Goal: Information Seeking & Learning: Learn about a topic

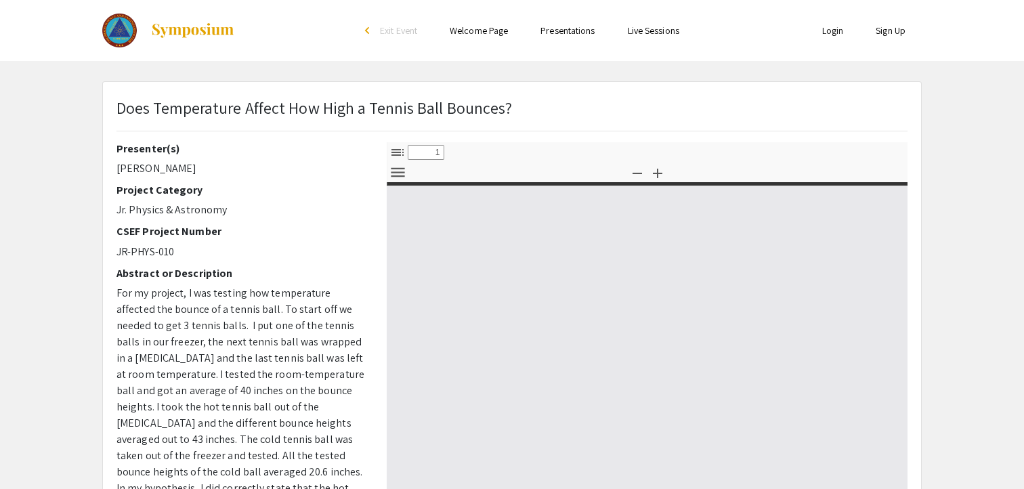
select select "custom"
type input "0"
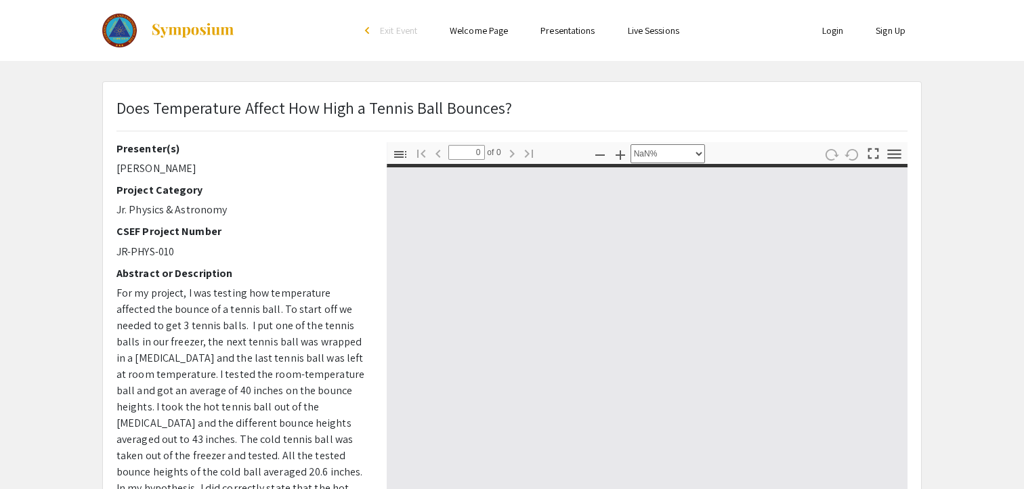
select select "auto"
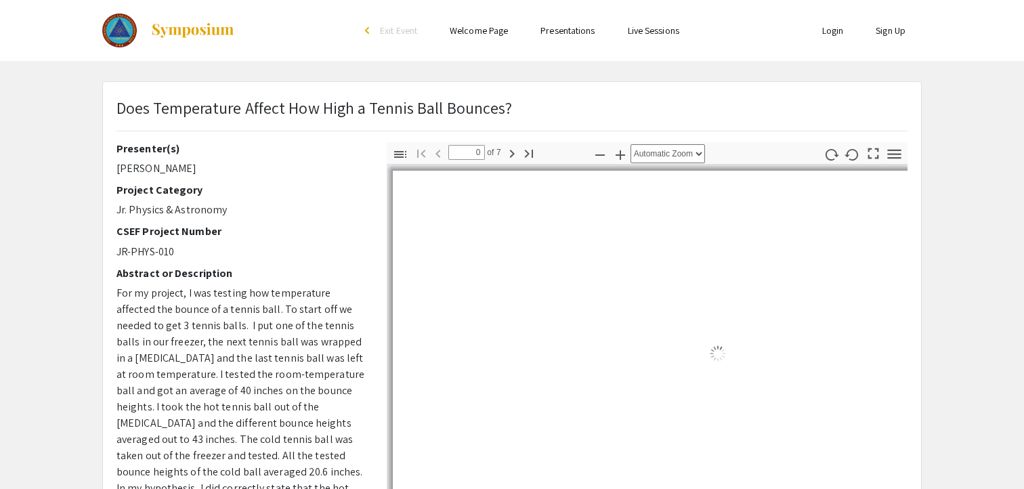
type input "1"
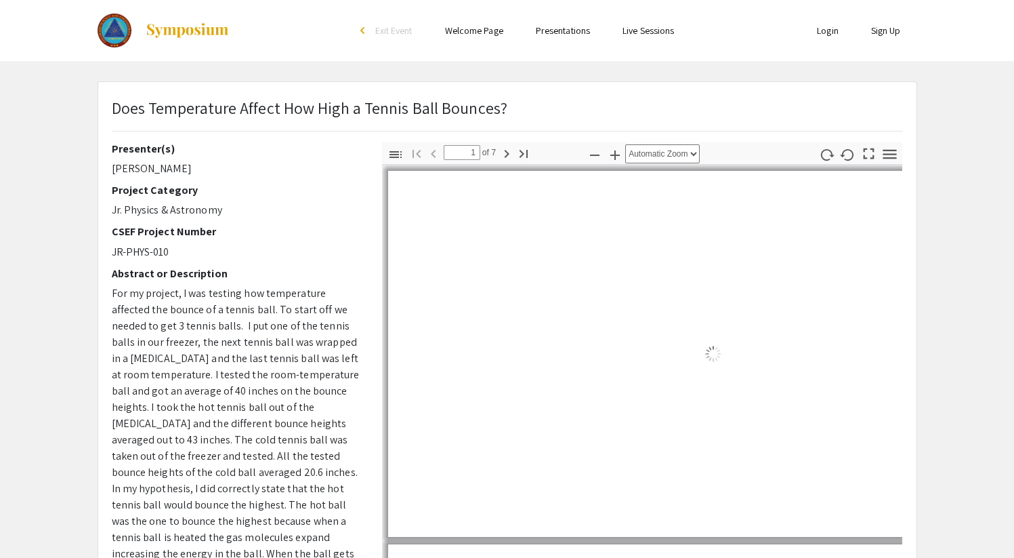
select select "custom"
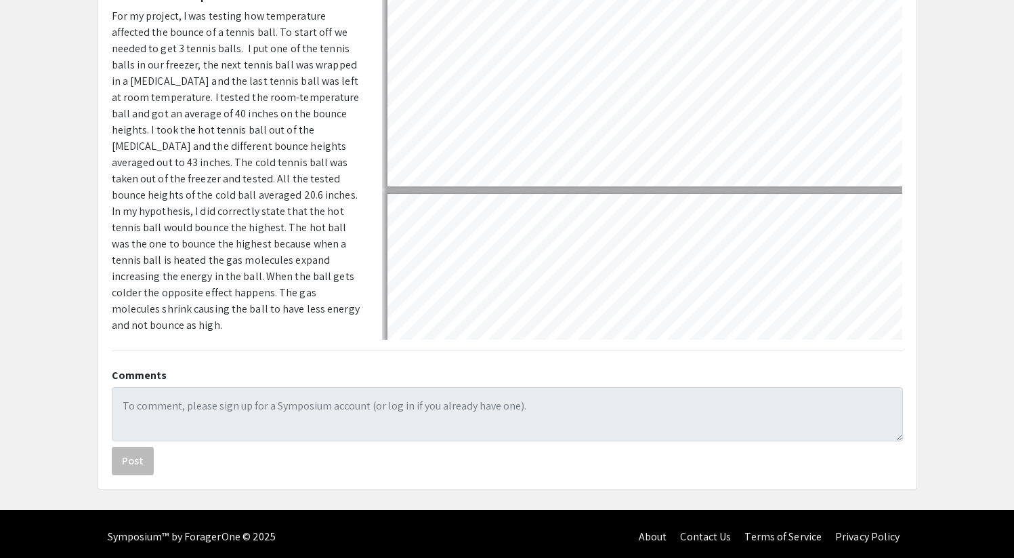
scroll to position [283, 0]
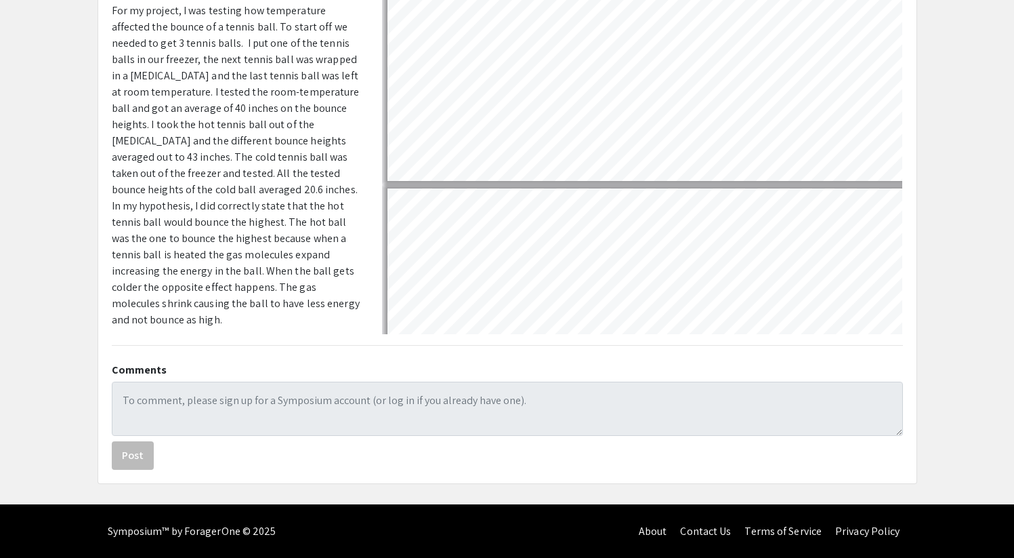
type input "2"
select select "custom"
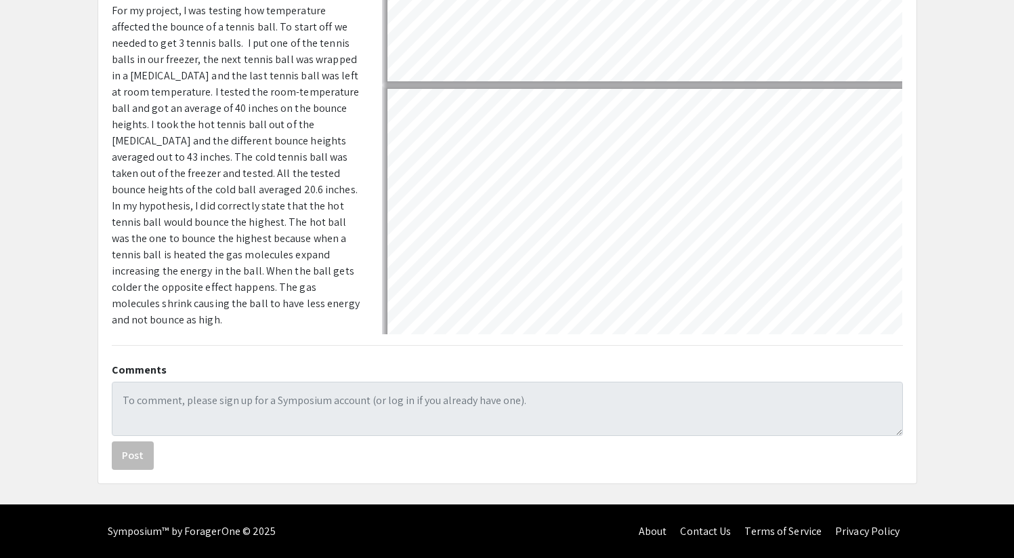
type input "3"
select select "custom"
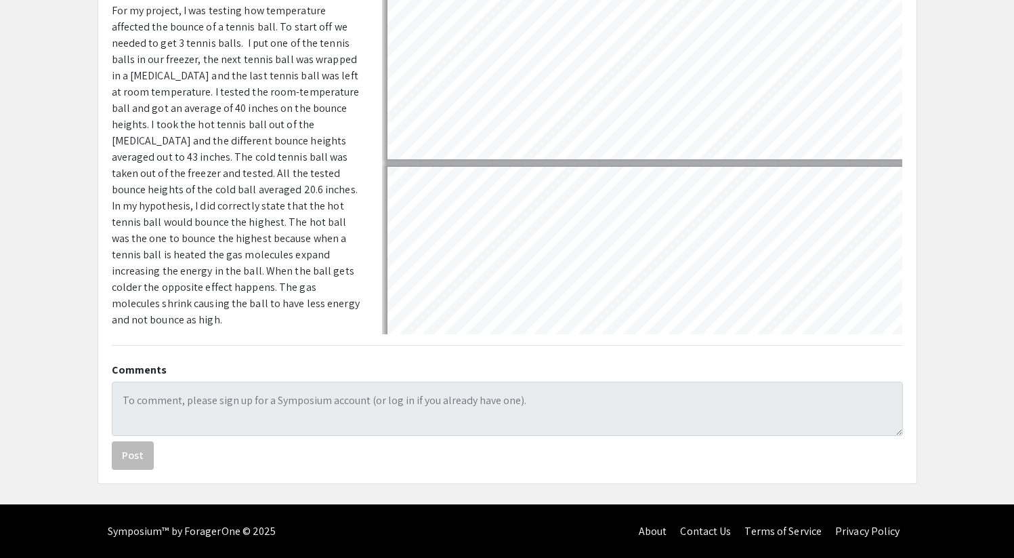
type input "4"
select select "custom"
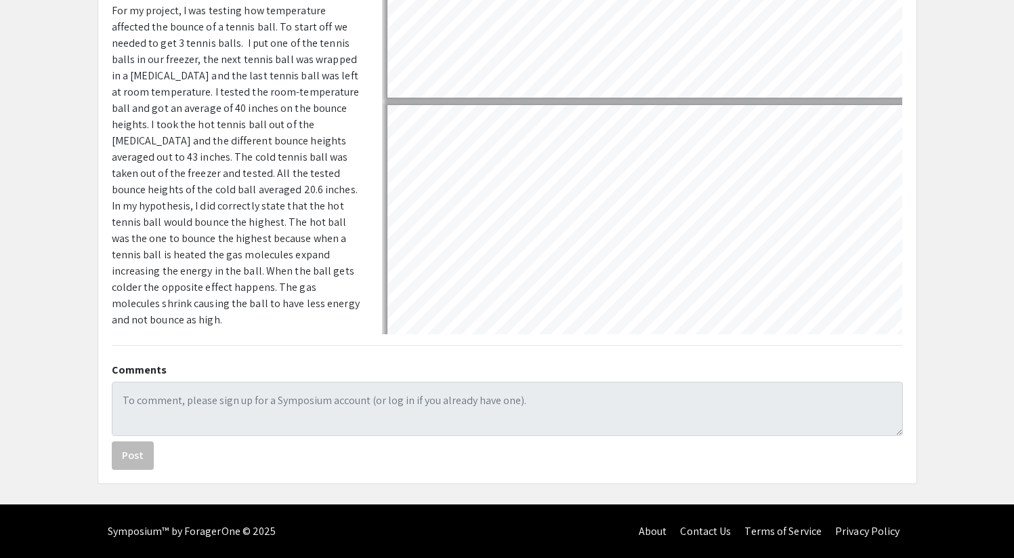
type input "3"
select select "custom"
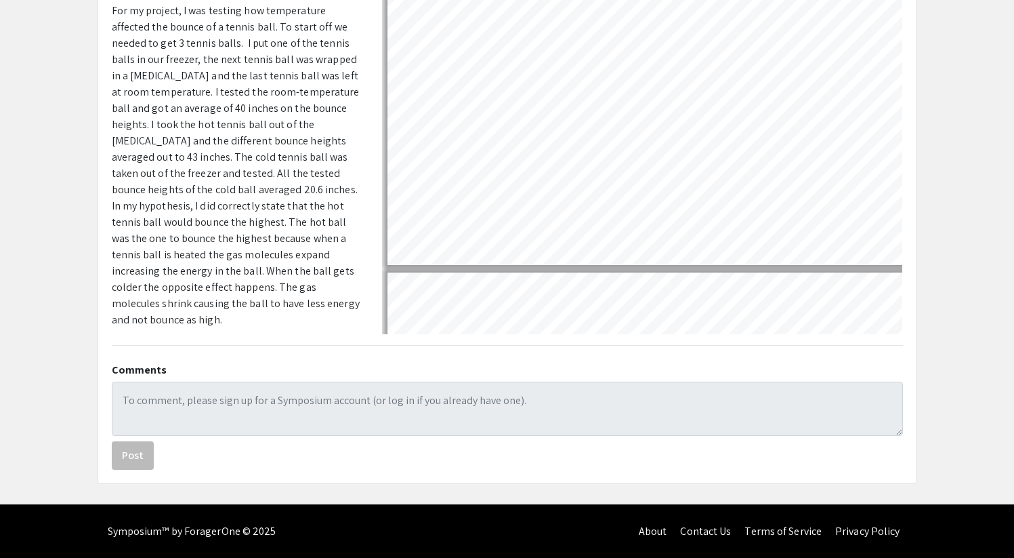
scroll to position [502, 1]
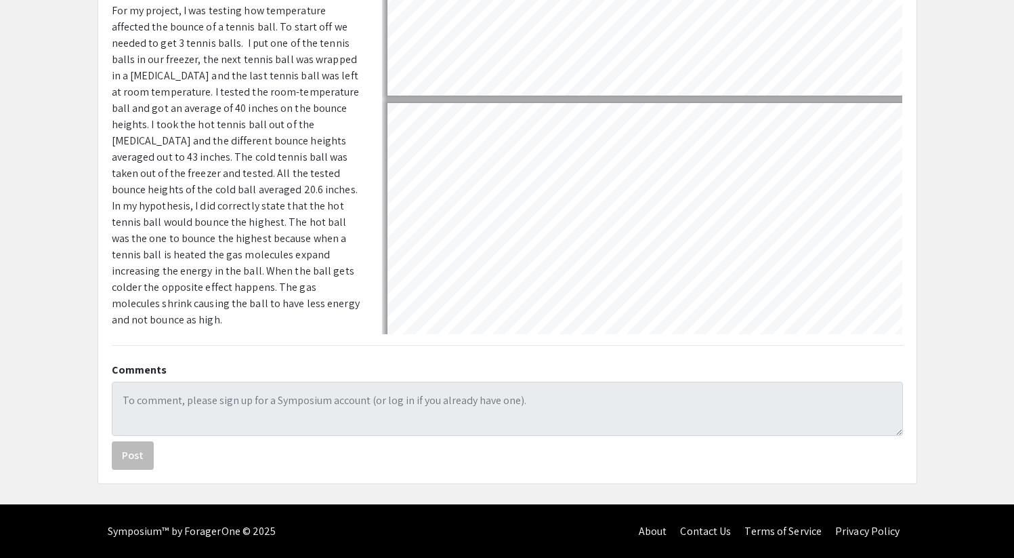
type input "4"
select select "custom"
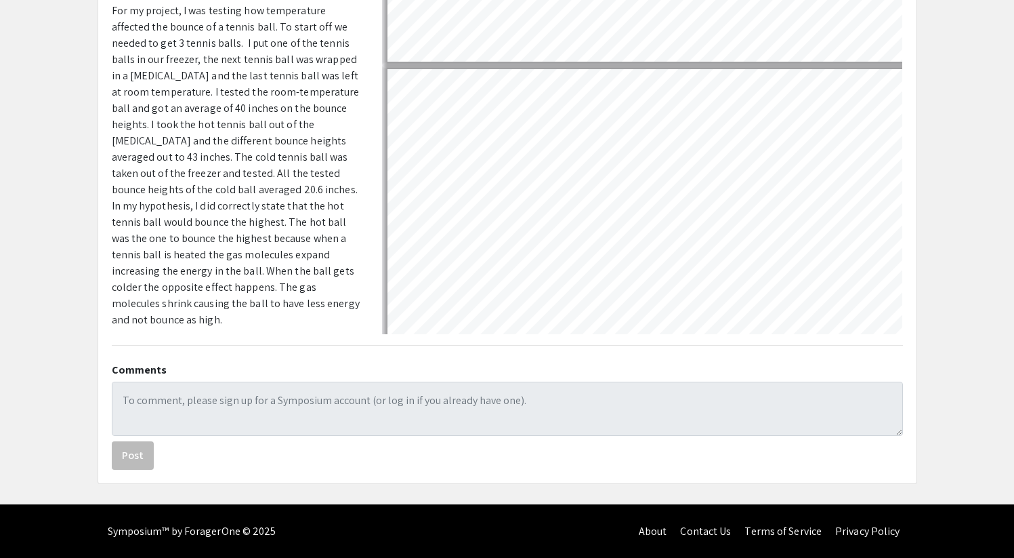
scroll to position [723, 1]
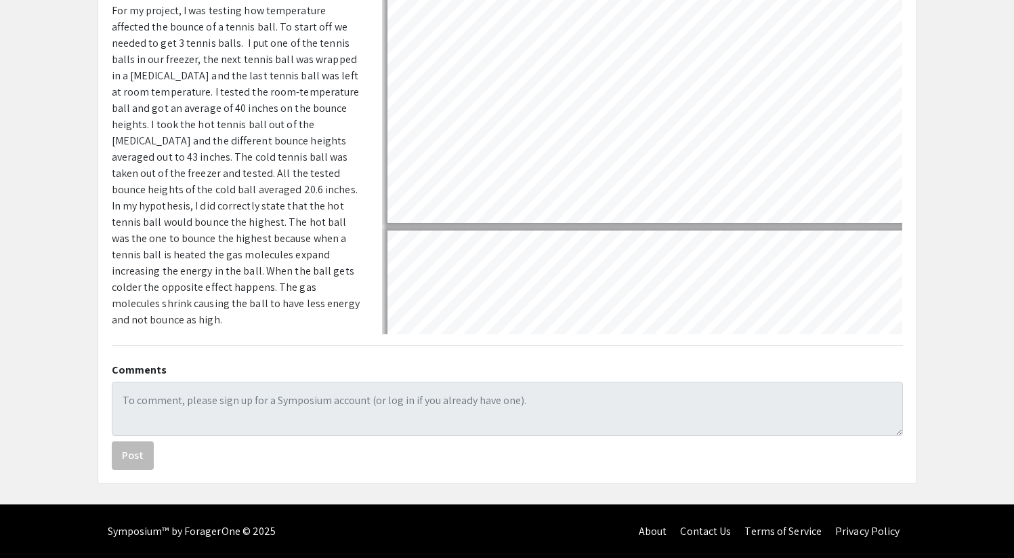
type input "5"
select select "custom"
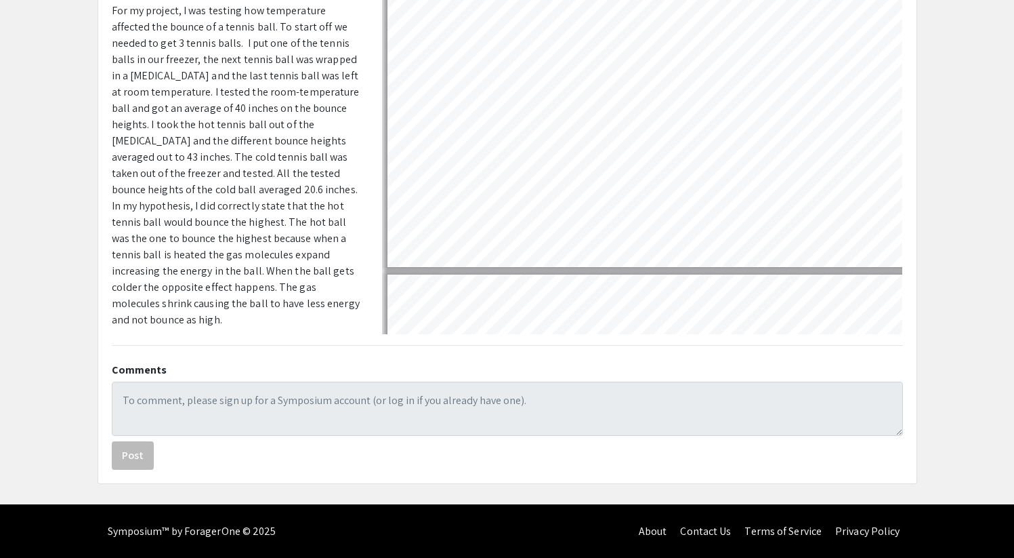
type input "6"
select select "custom"
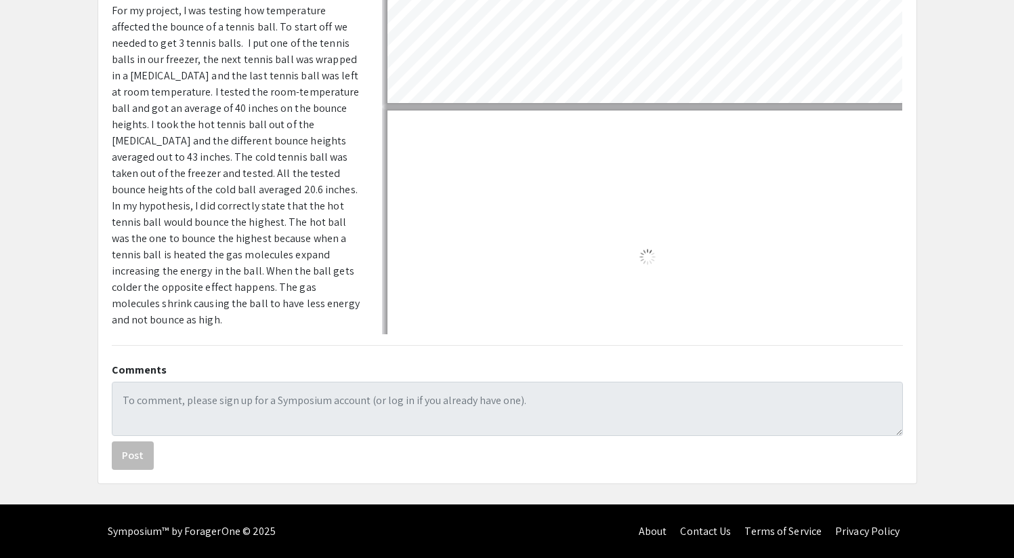
type input "7"
select select "custom"
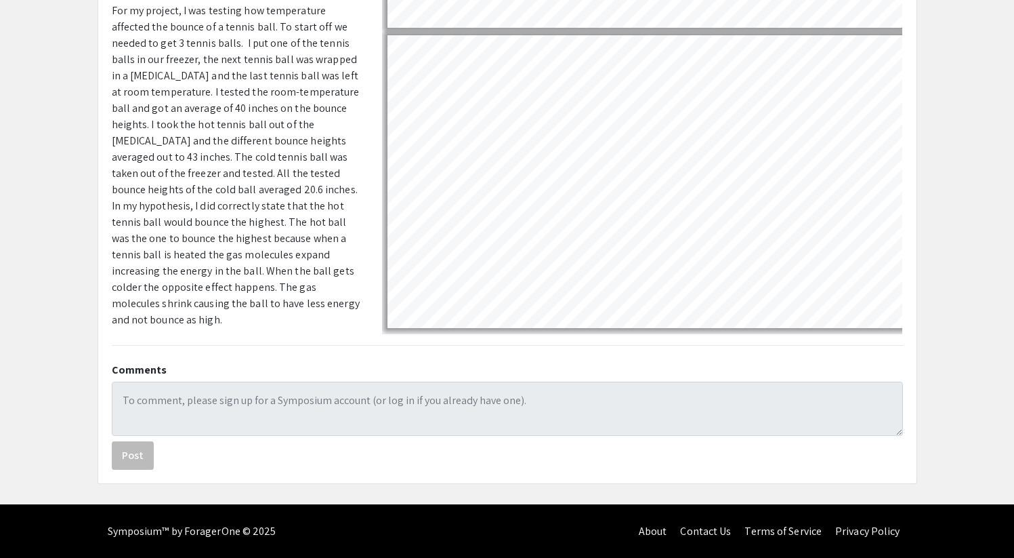
type input "6"
select select "custom"
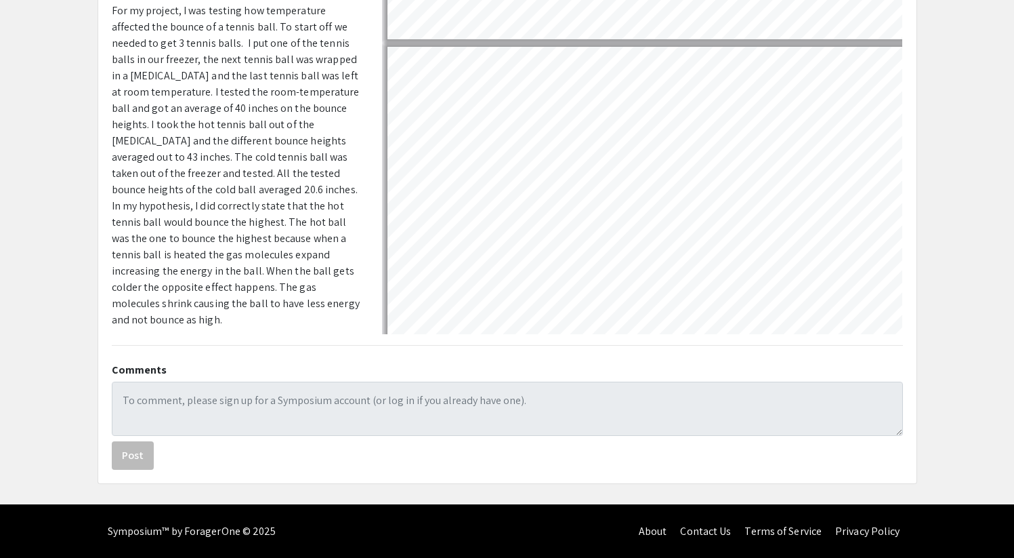
type input "5"
select select "custom"
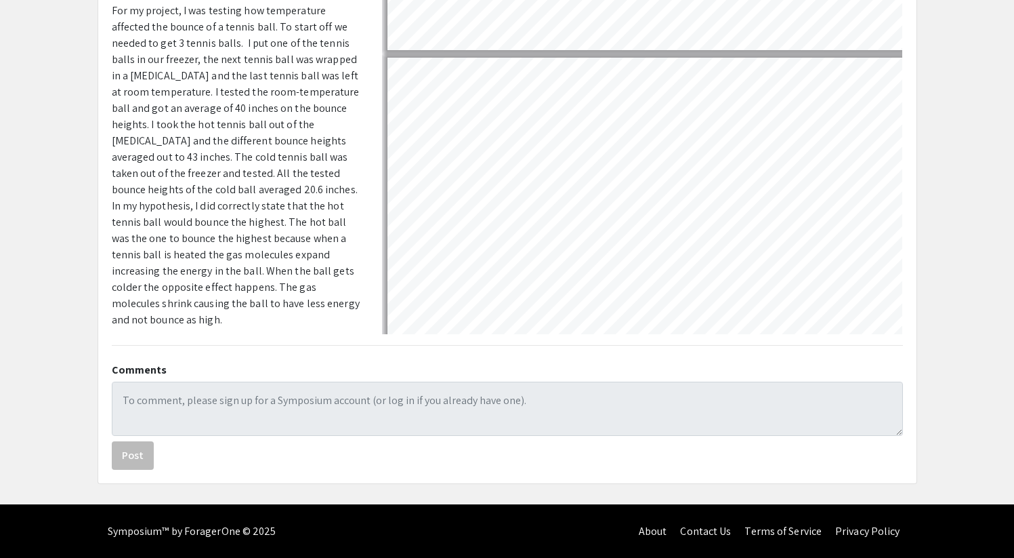
type input "4"
select select "custom"
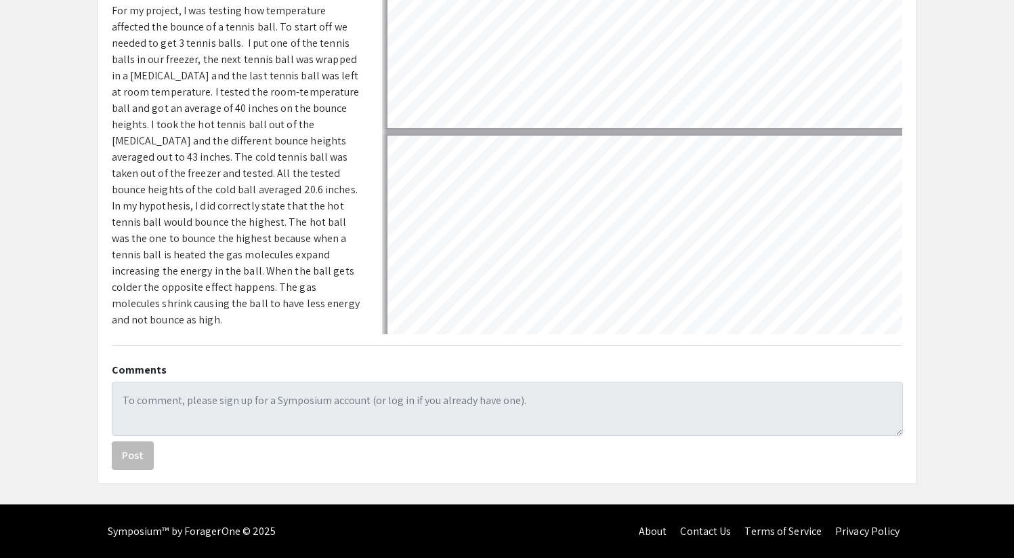
type input "5"
select select "custom"
type input "6"
select select "custom"
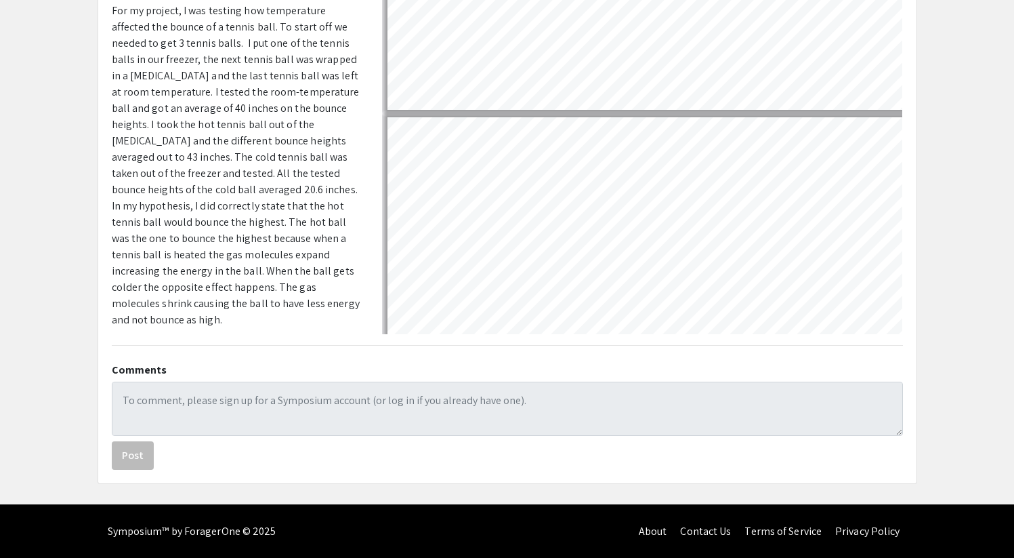
scroll to position [1582, 1]
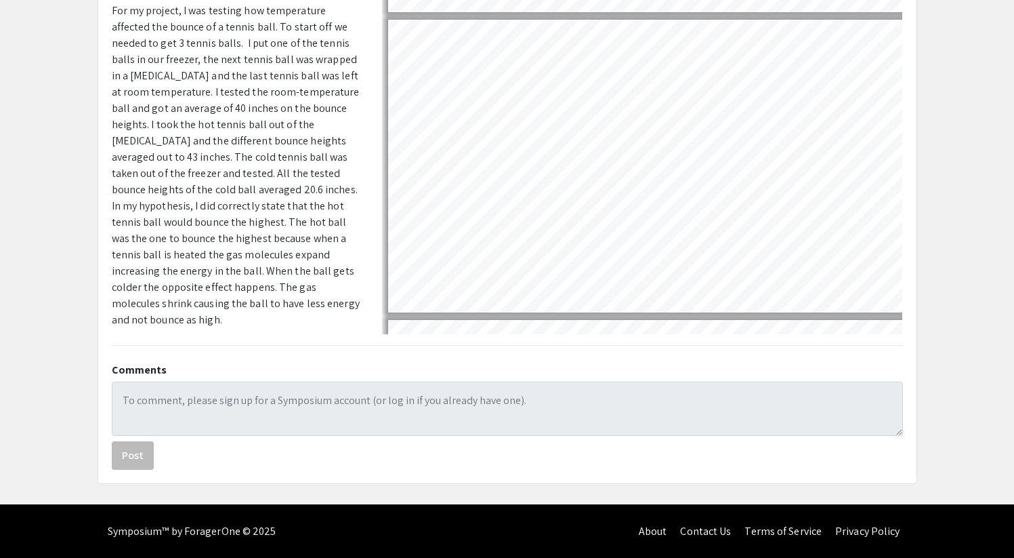
type input "5"
select select "custom"
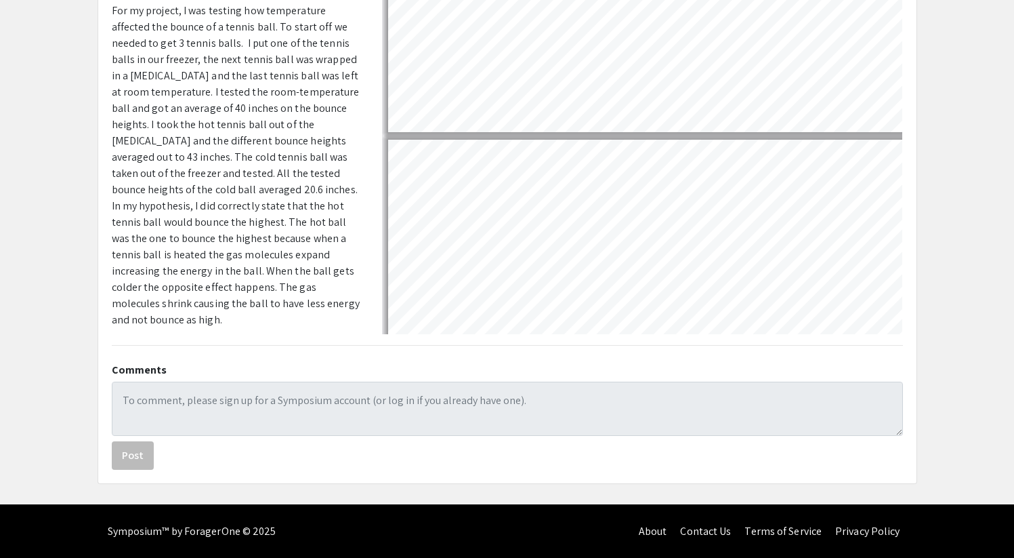
type input "4"
select select "custom"
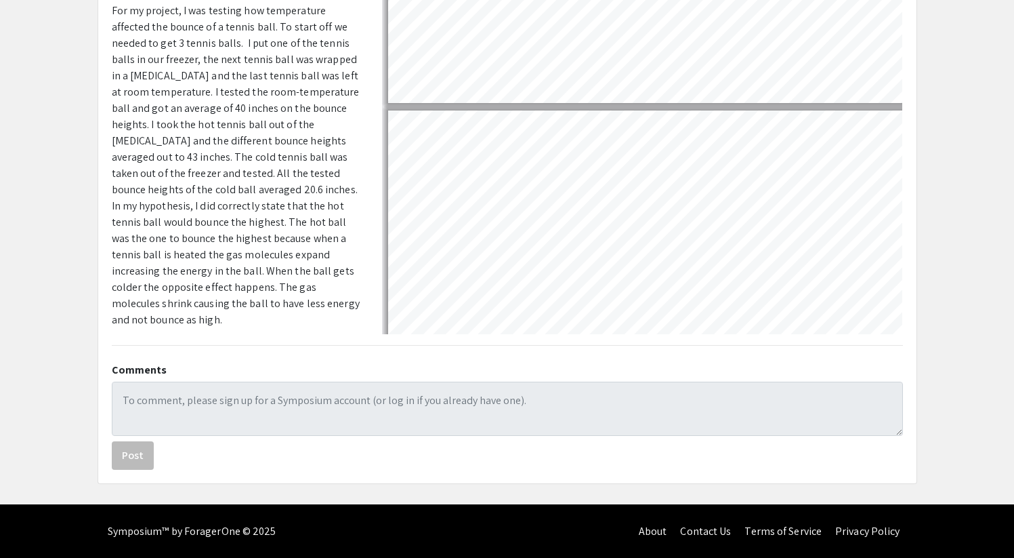
type input "3"
select select "custom"
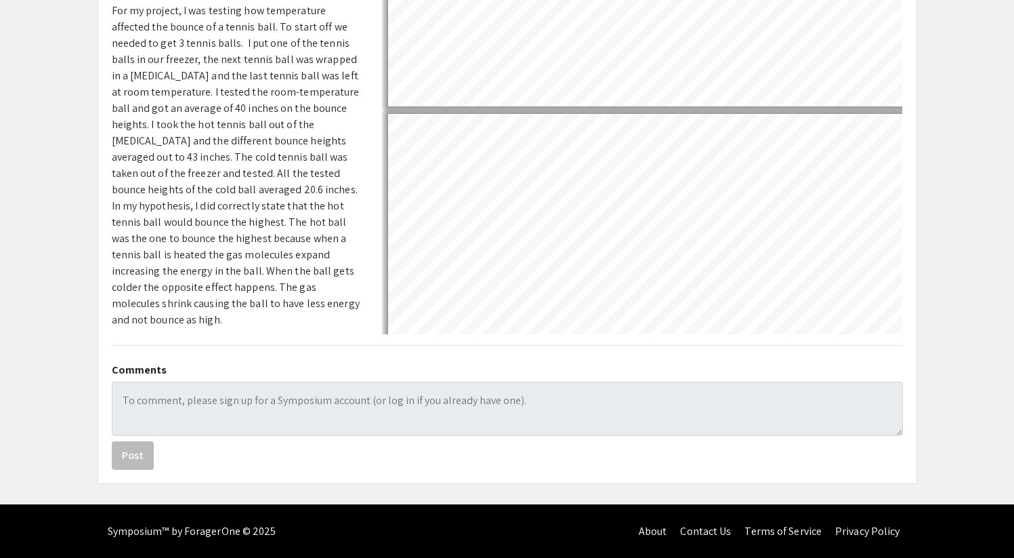
scroll to position [455, 0]
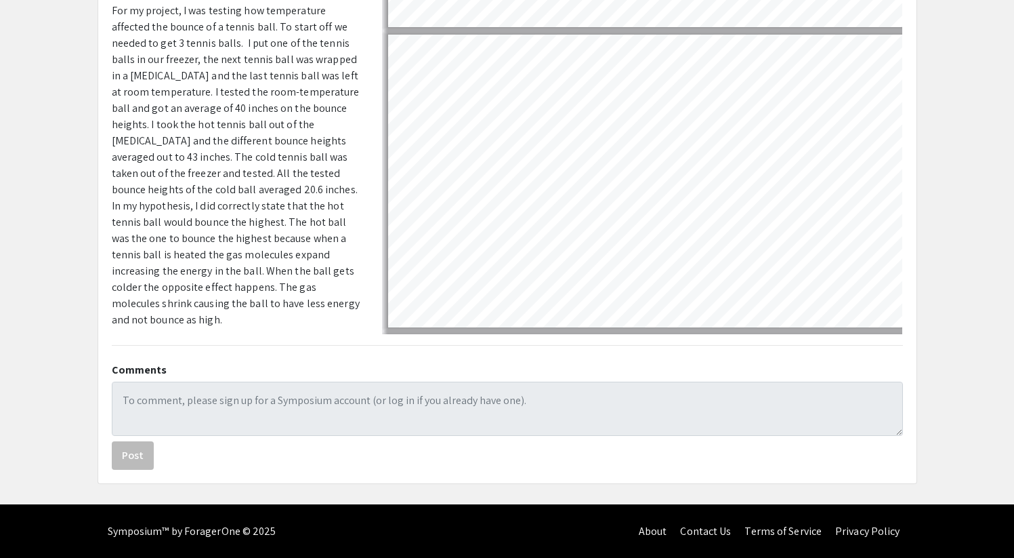
type input "2"
select select "custom"
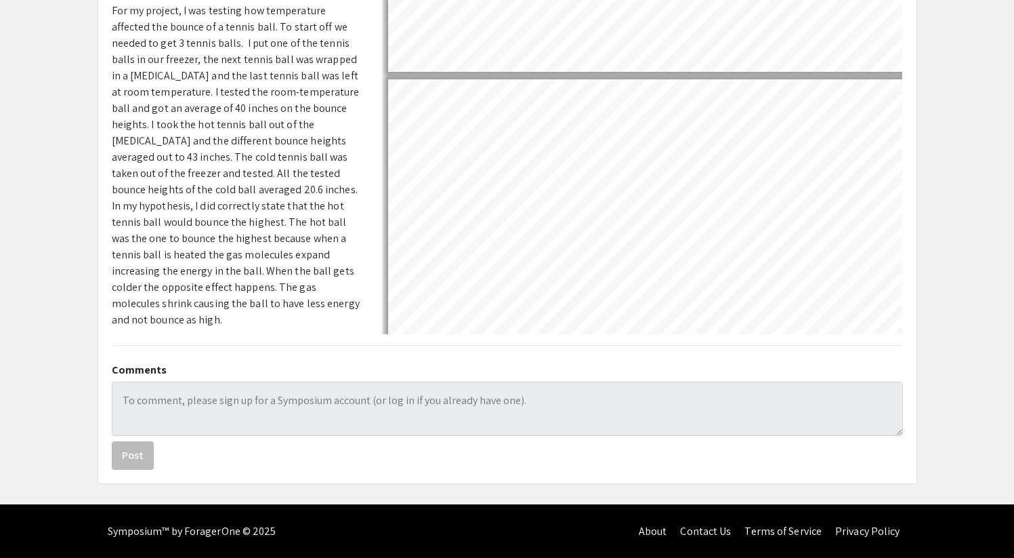
type input "1"
select select "custom"
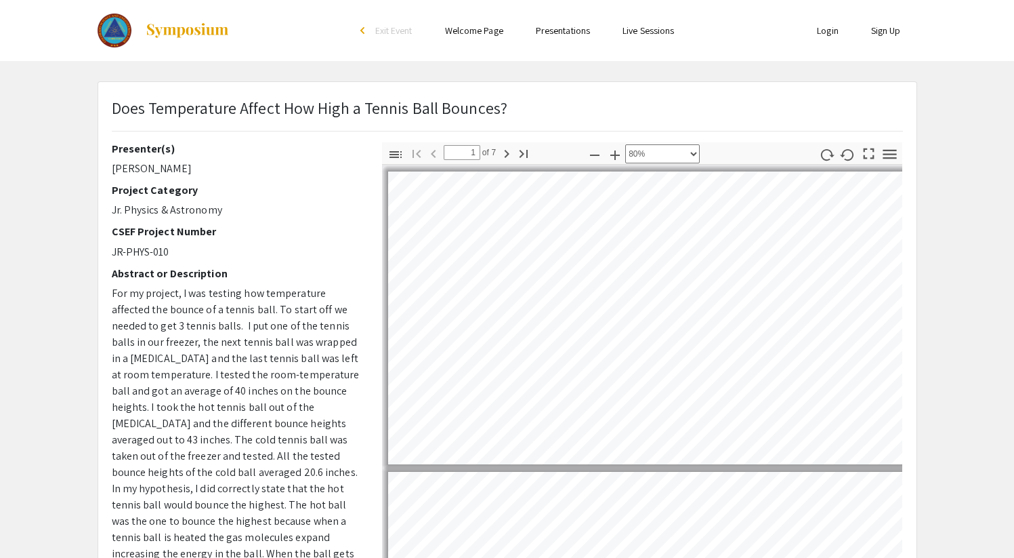
click at [0, 256] on app-presentation "Does Temperature Affect How High a Tennis Ball Bounces? Presenter(s) [PERSON_NA…" at bounding box center [507, 423] width 1014 height 685
click at [320, 216] on p "Jr. Physics & Astronomy" at bounding box center [237, 210] width 250 height 16
click at [316, 198] on div "Project Category Jr. Physics & Astronomy" at bounding box center [237, 201] width 250 height 35
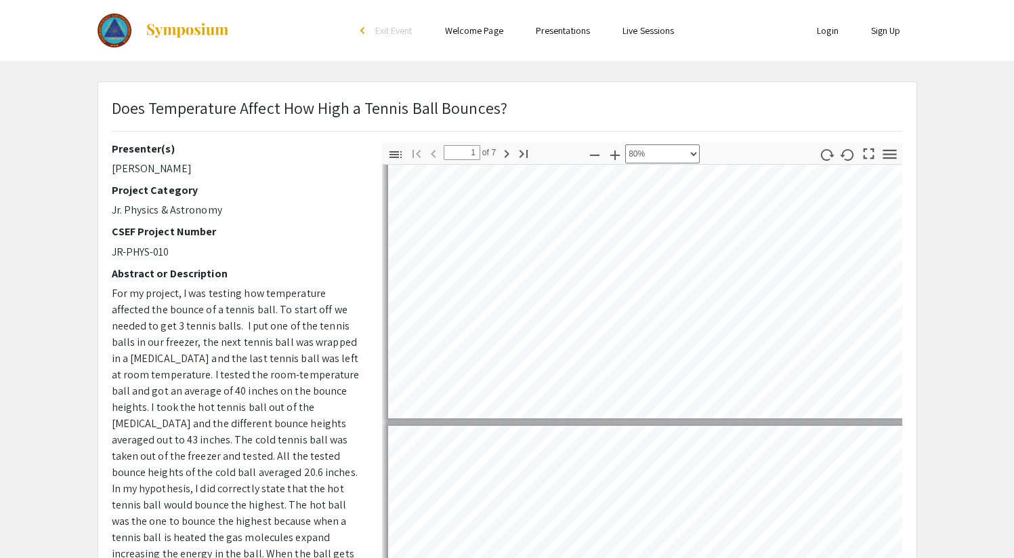
type input "2"
select select "custom"
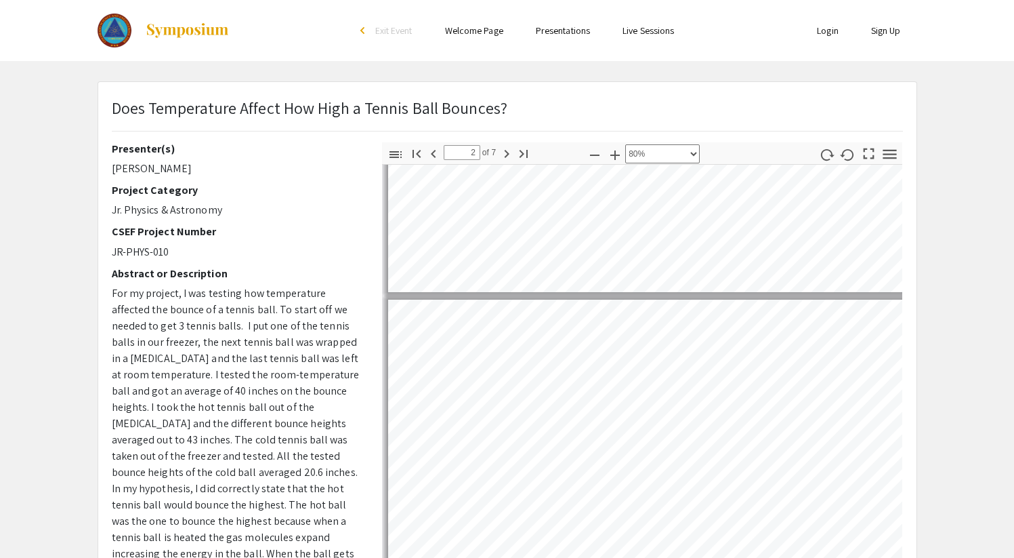
scroll to position [177, 0]
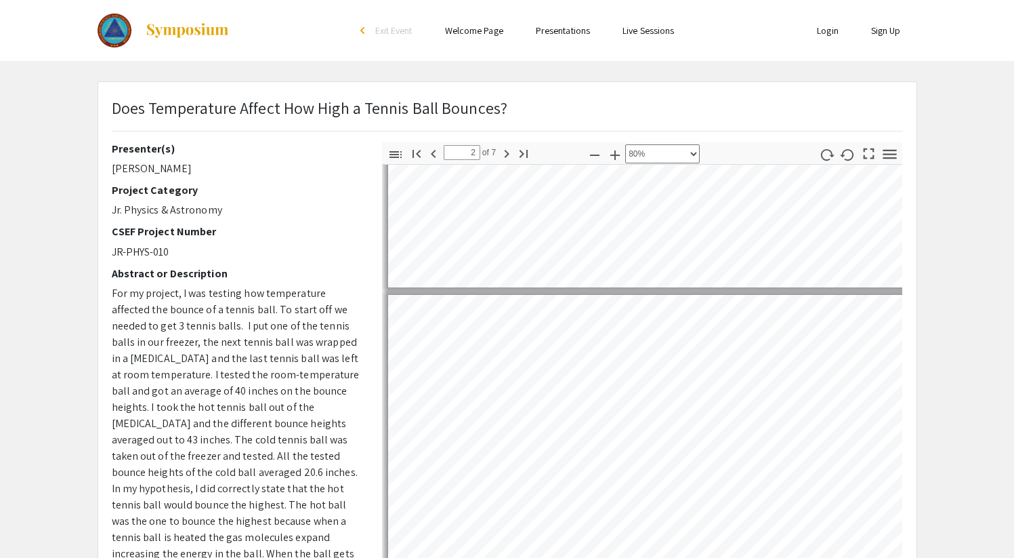
type input "1"
select select "custom"
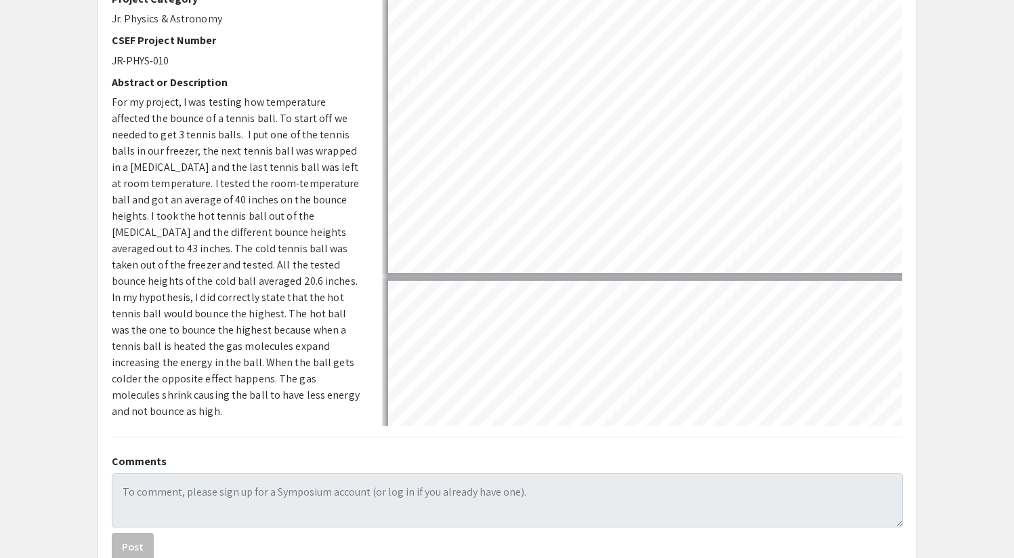
scroll to position [184, 0]
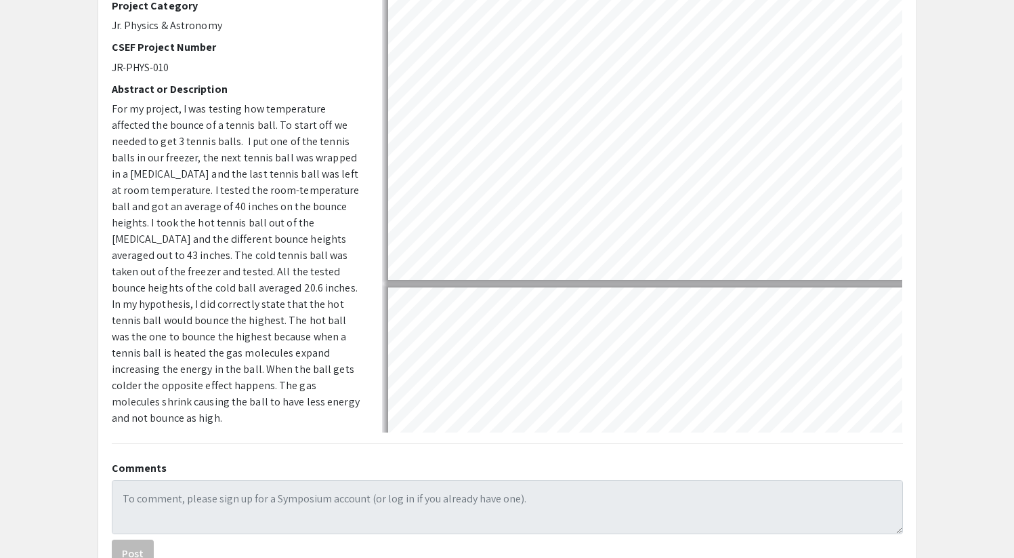
type input "2"
select select "custom"
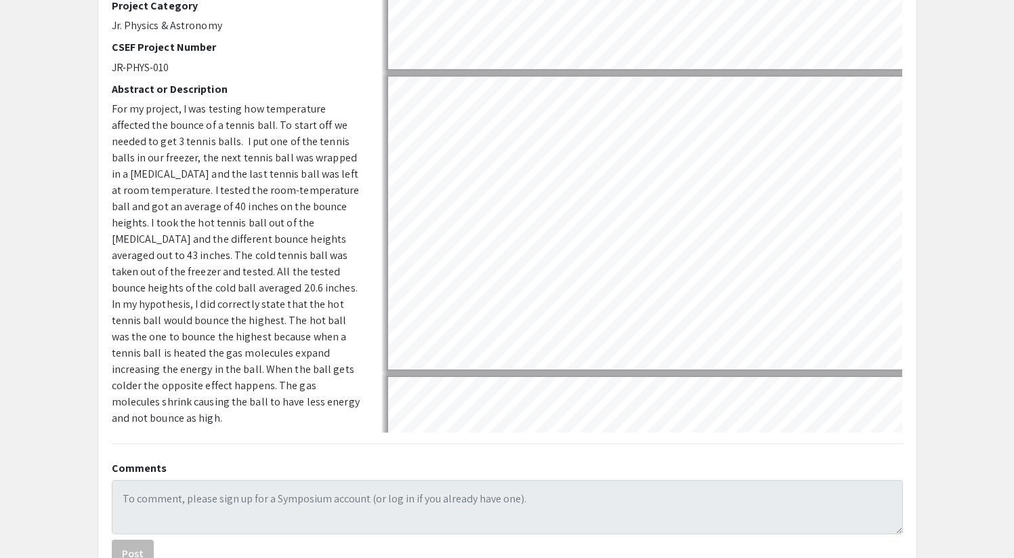
type input "3"
select select "custom"
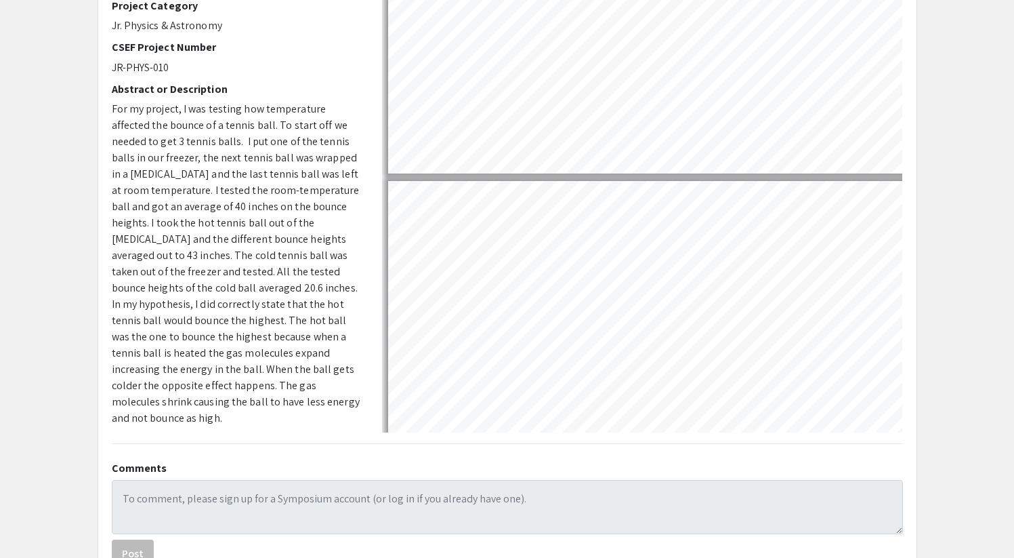
type input "4"
select select "custom"
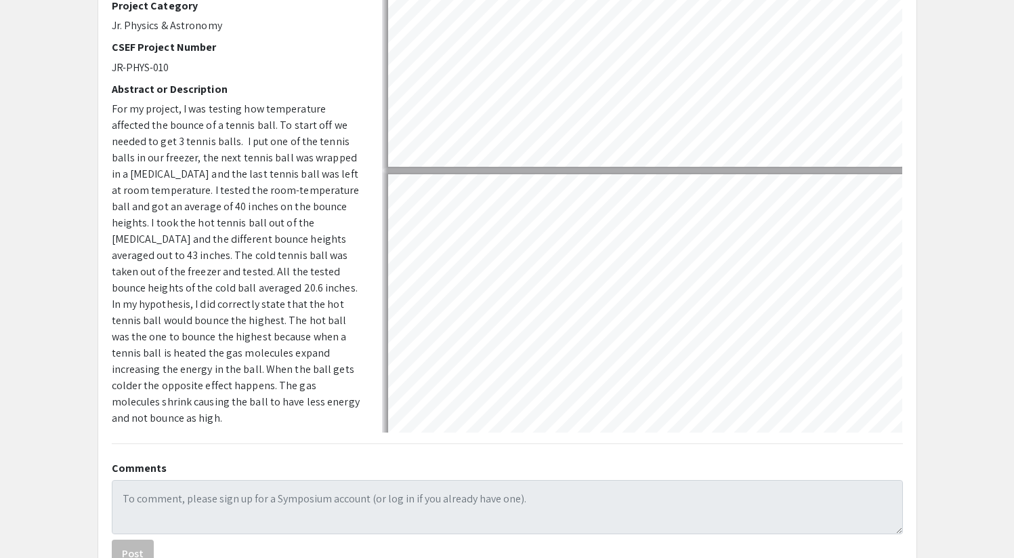
type input "5"
select select "custom"
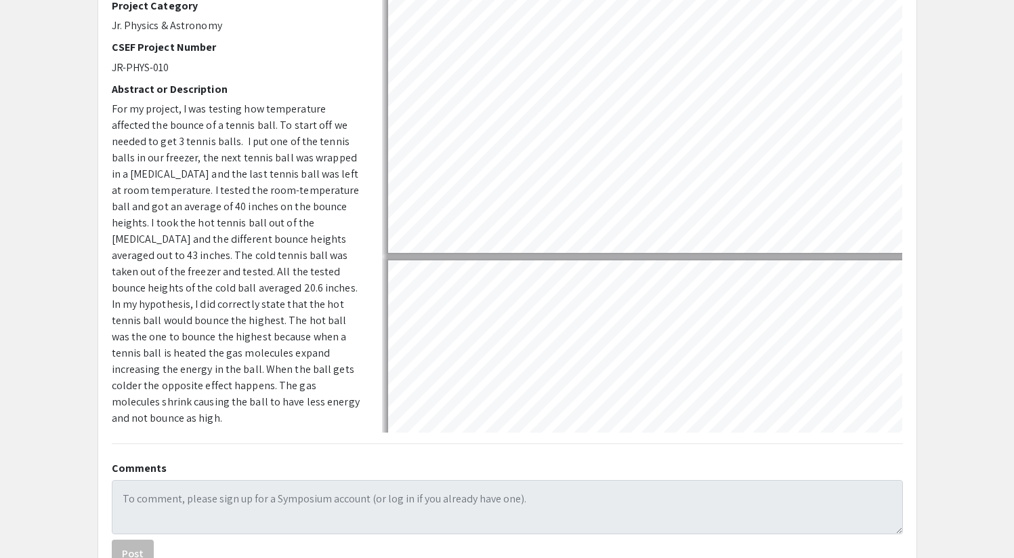
type input "6"
select select "custom"
type input "7"
select select "custom"
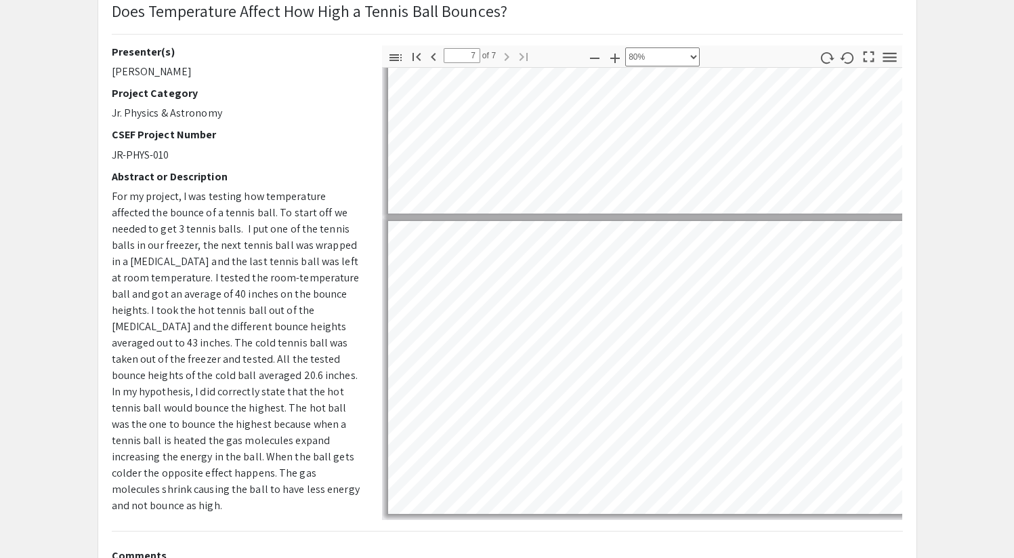
scroll to position [0, 0]
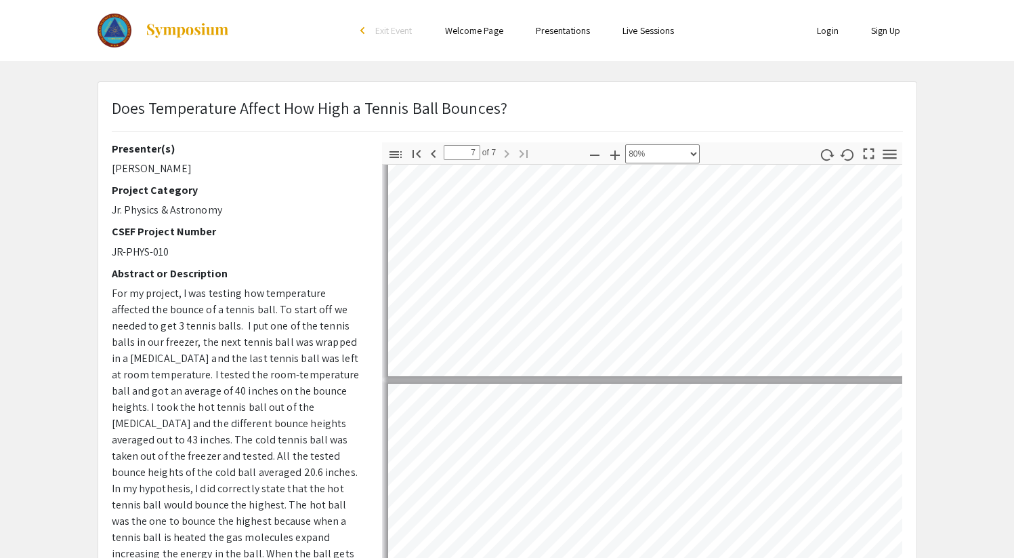
type input "6"
select select "custom"
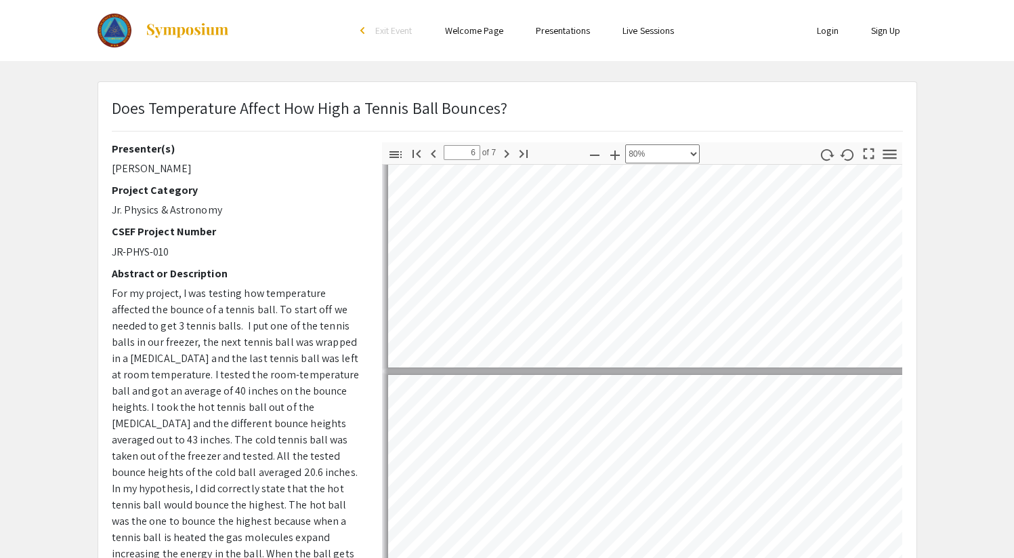
type input "5"
select select "custom"
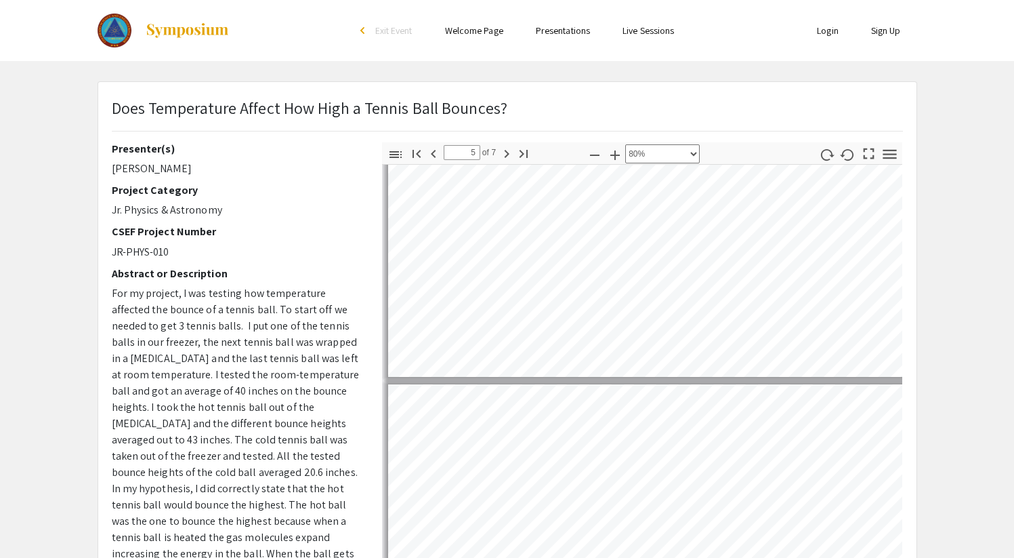
type input "4"
select select "custom"
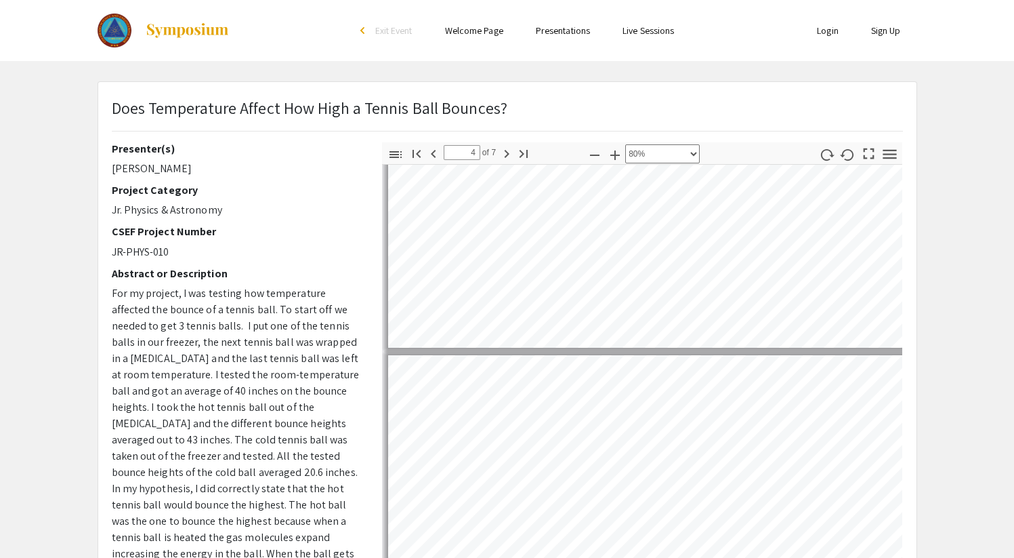
type input "3"
select select "custom"
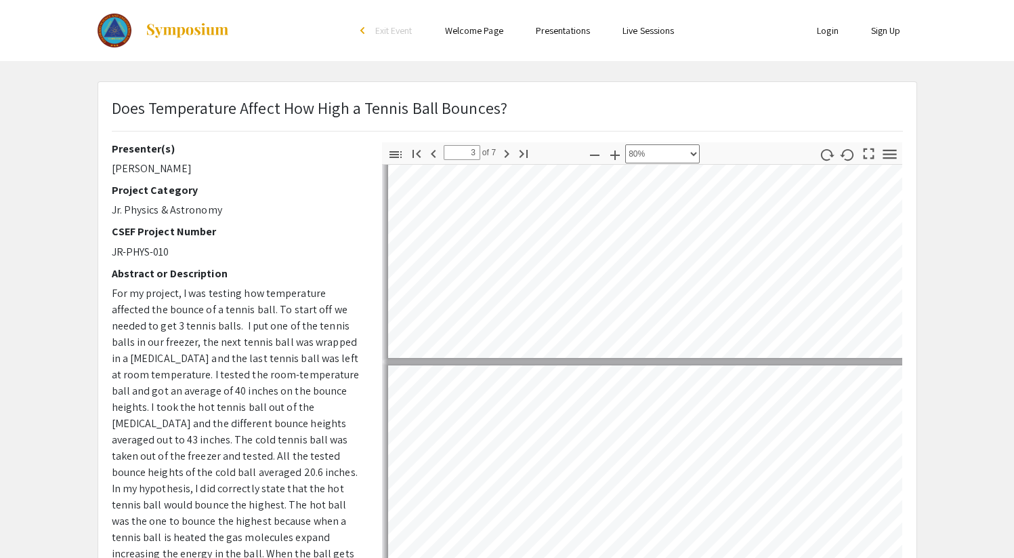
type input "2"
select select "custom"
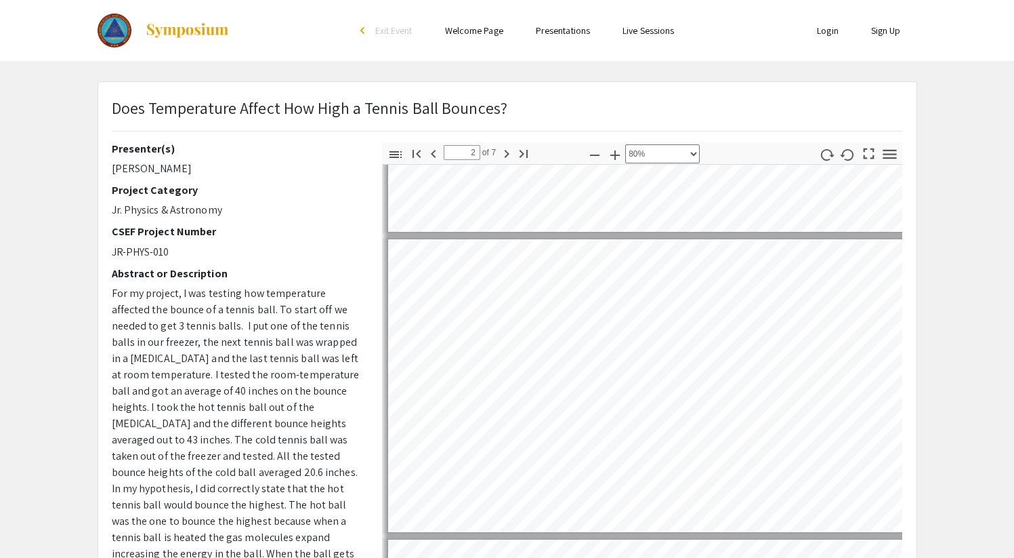
scroll to position [127, 0]
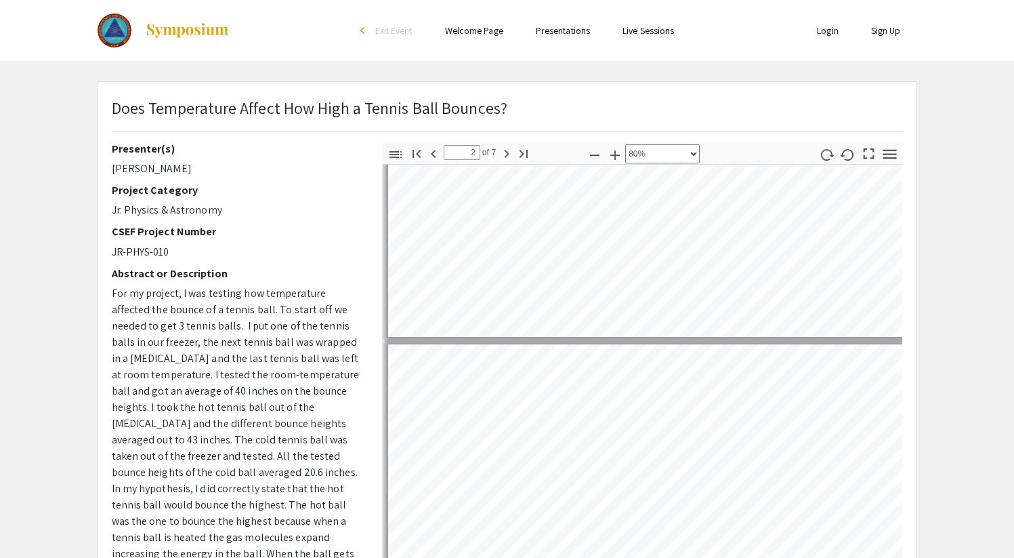
type input "1"
select select "custom"
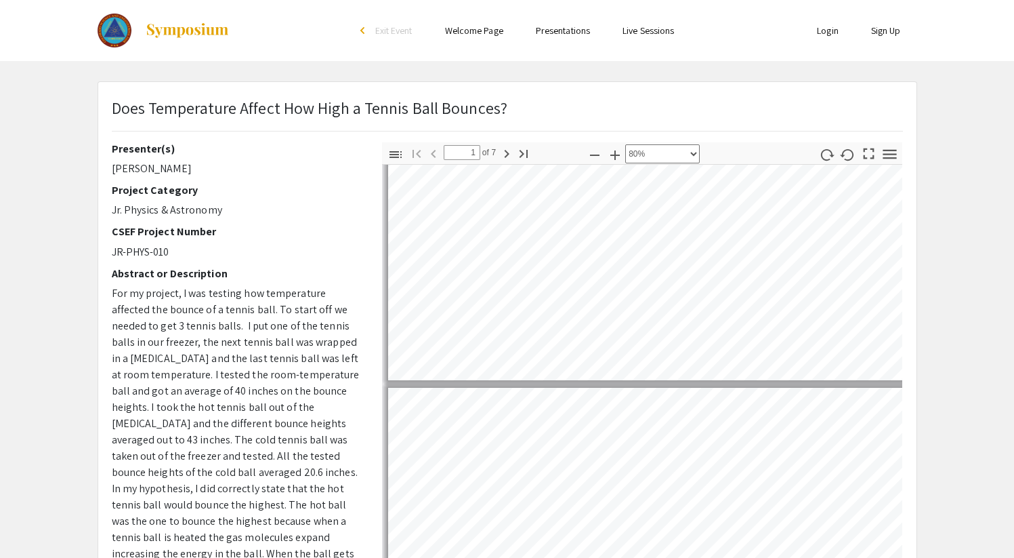
scroll to position [283, 0]
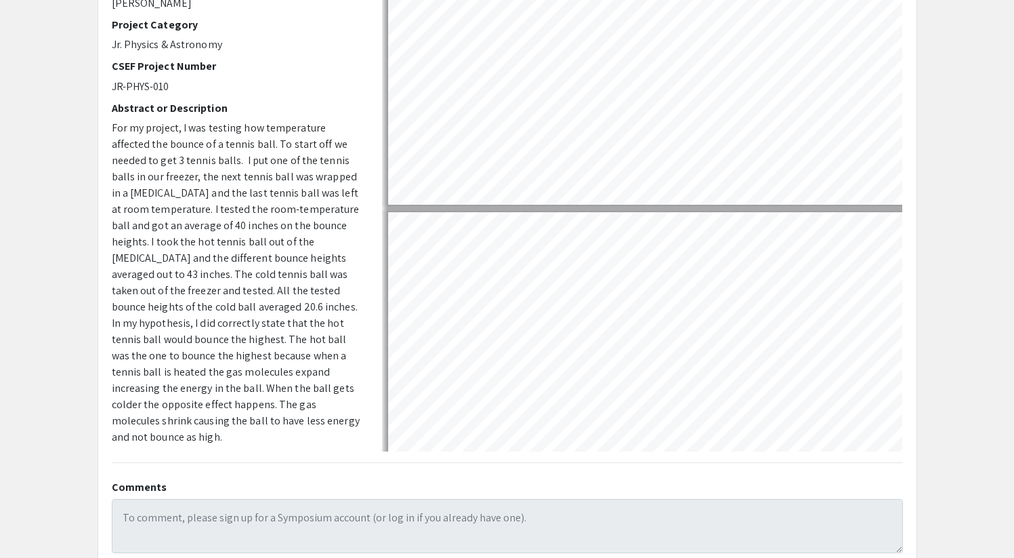
type input "2"
select select "custom"
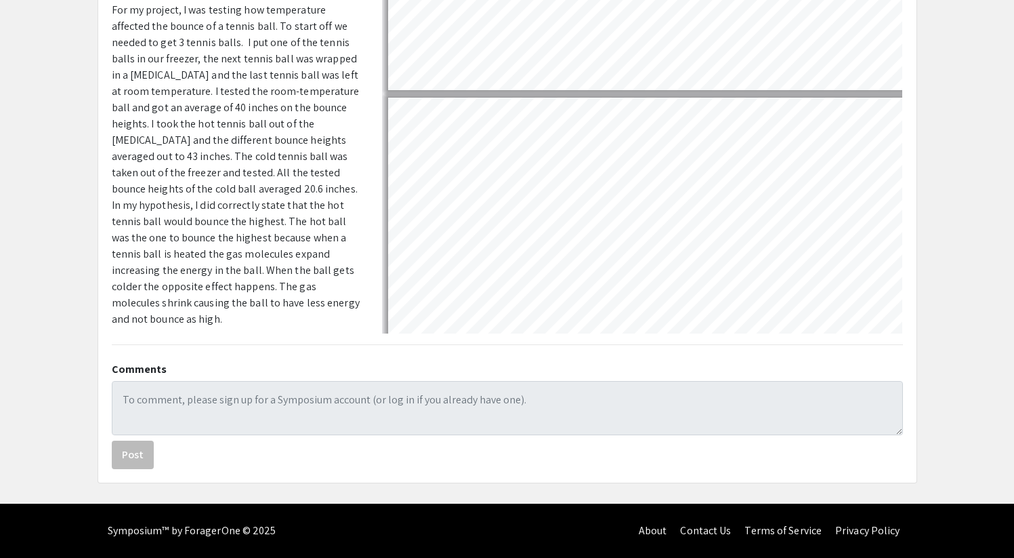
type input "3"
select select "custom"
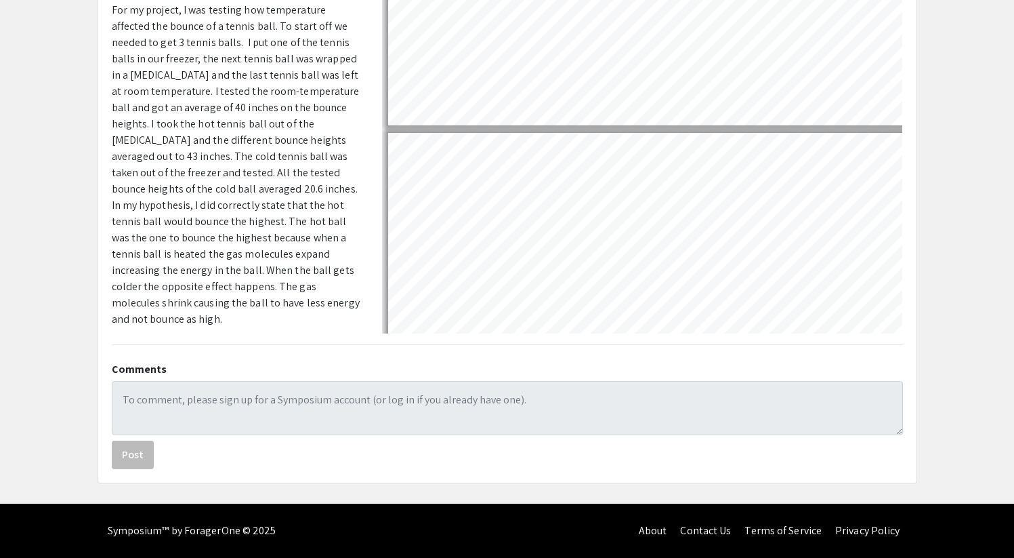
type input "4"
select select "custom"
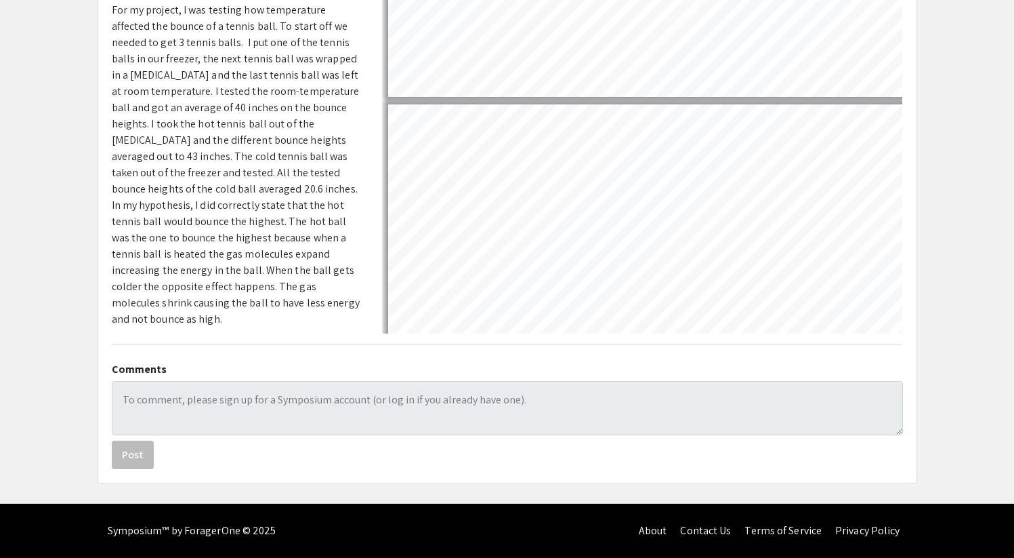
type input "5"
select select "custom"
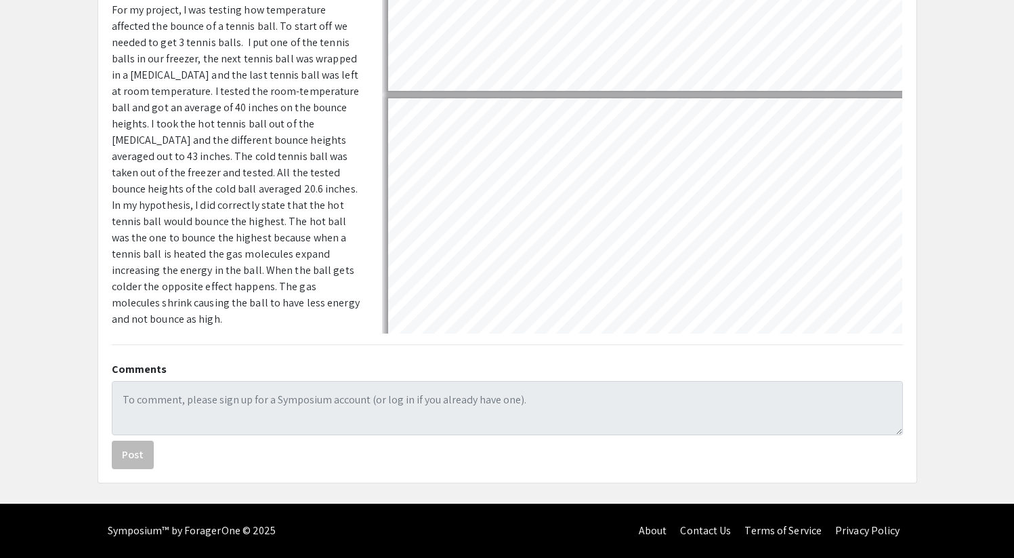
type input "6"
select select "custom"
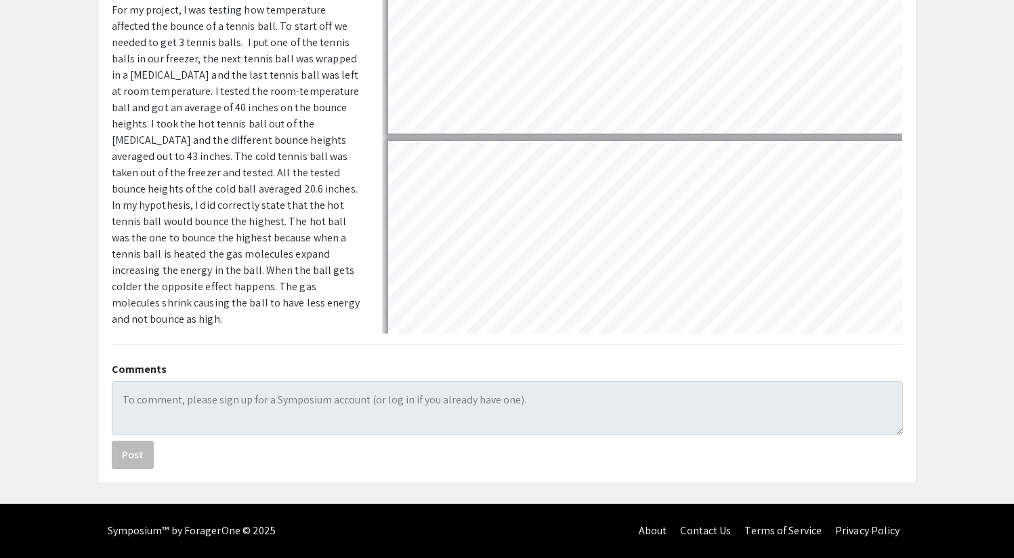
type input "7"
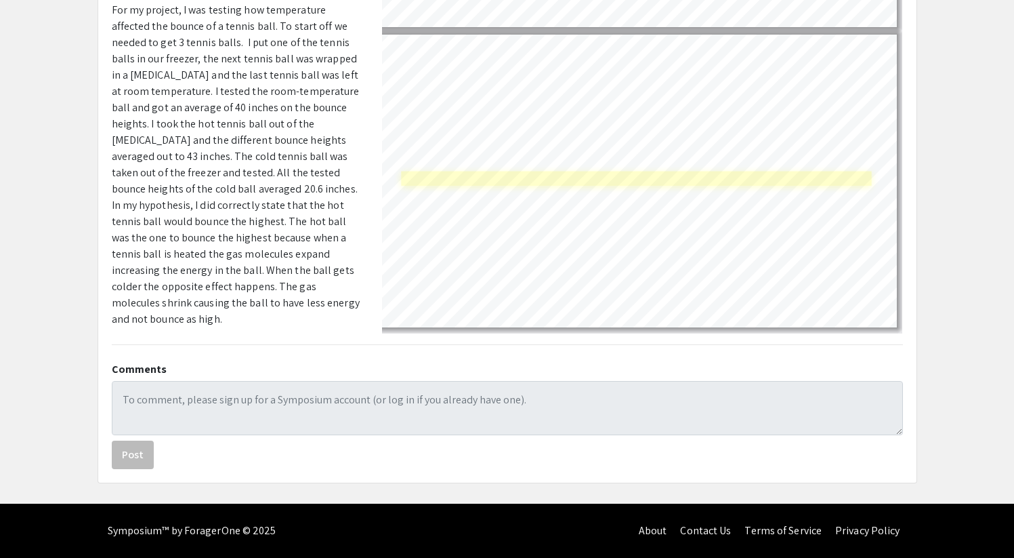
scroll to position [1665, 0]
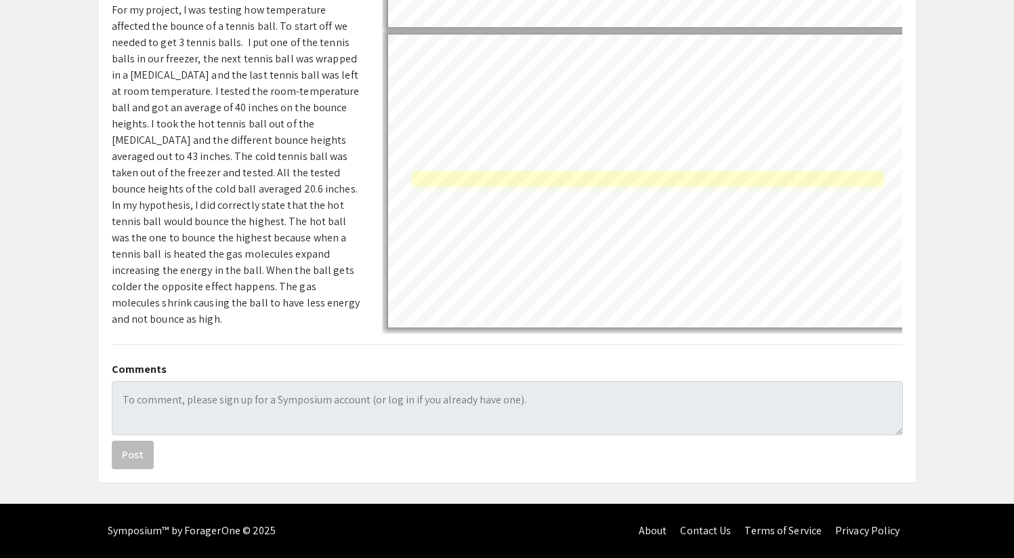
click at [743, 174] on div "Page 7" at bounding box center [648, 180] width 533 height 305
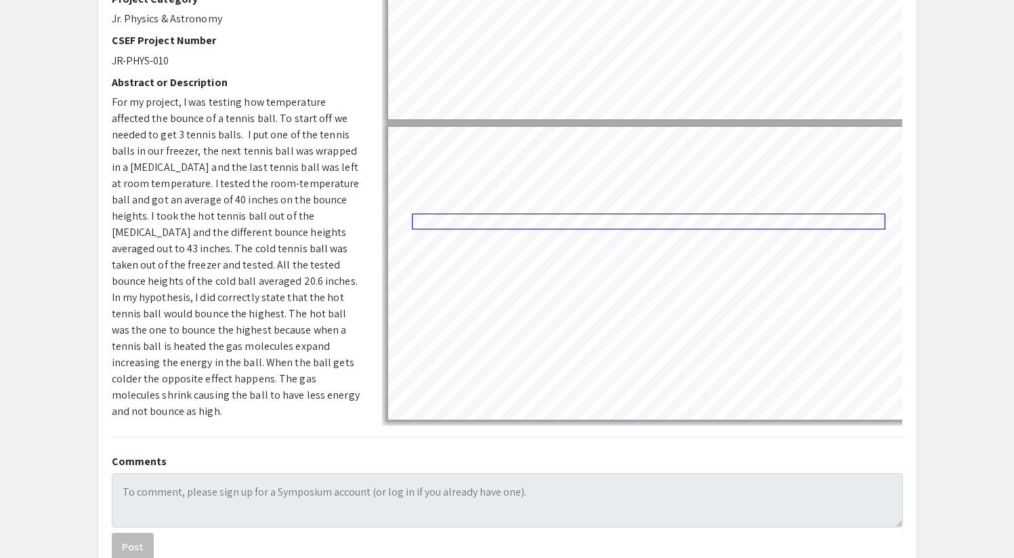
scroll to position [283, 0]
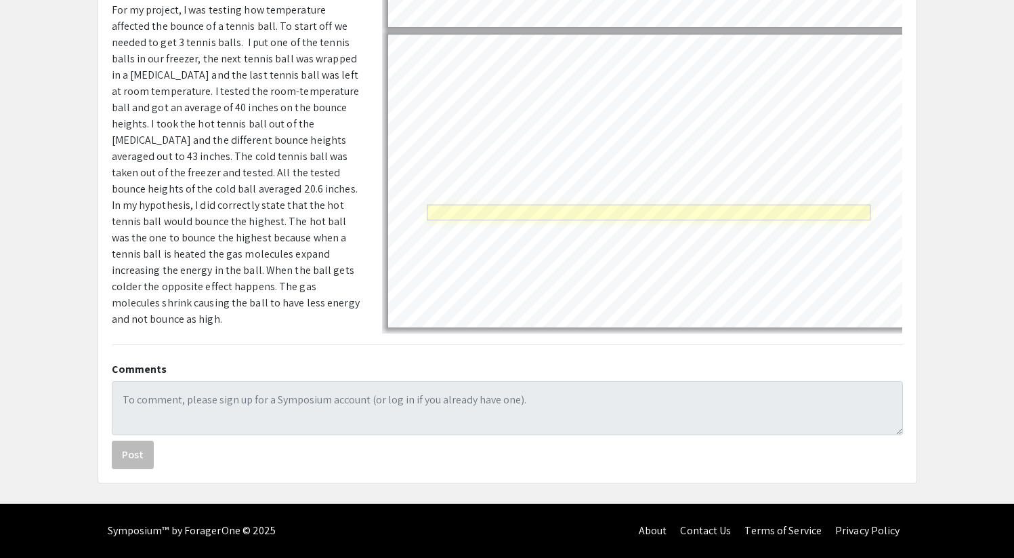
click at [564, 205] on link "Page 7" at bounding box center [649, 213] width 444 height 16
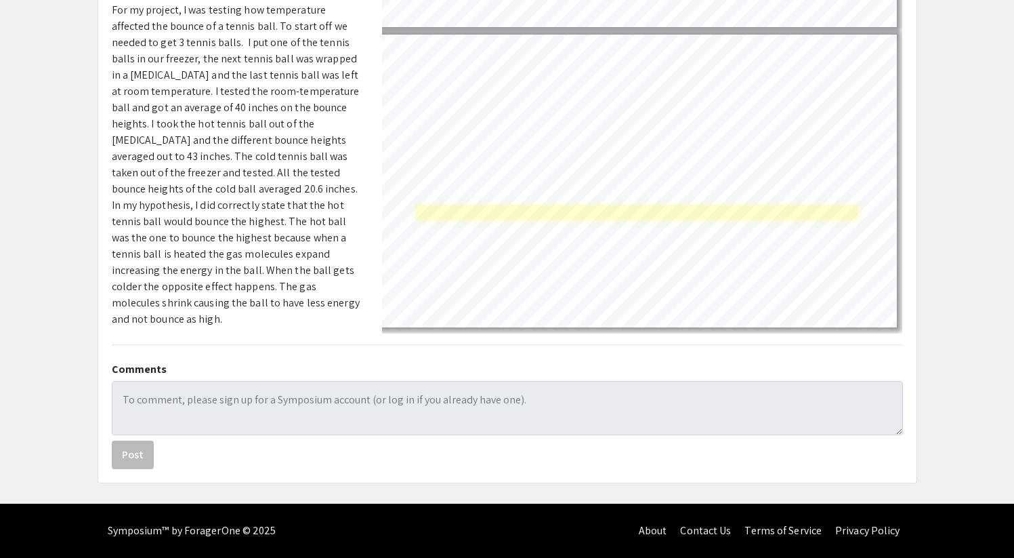
scroll to position [1661, 22]
click at [534, 233] on div "Does Temperature Affect How High a Tennis Ball Bounces? Presenter(s) [PERSON_NA…" at bounding box center [507, 141] width 818 height 684
select select "page-width"
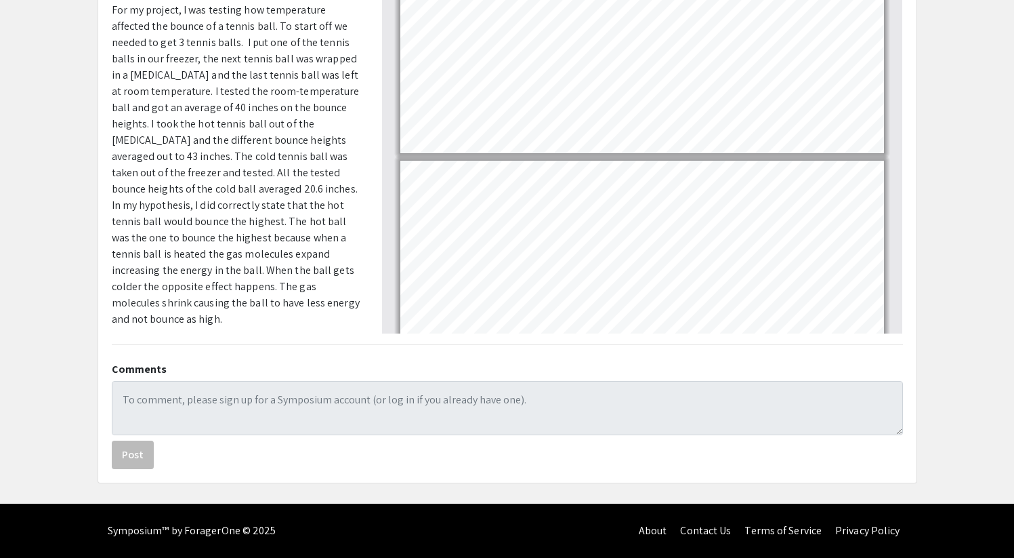
scroll to position [1507, 0]
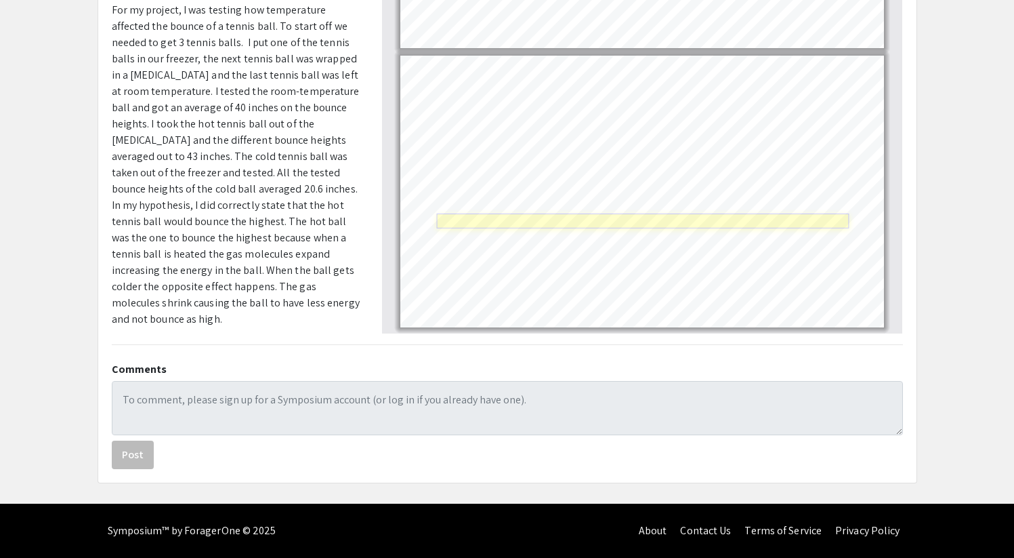
click at [554, 216] on link "Page 7" at bounding box center [643, 220] width 413 height 15
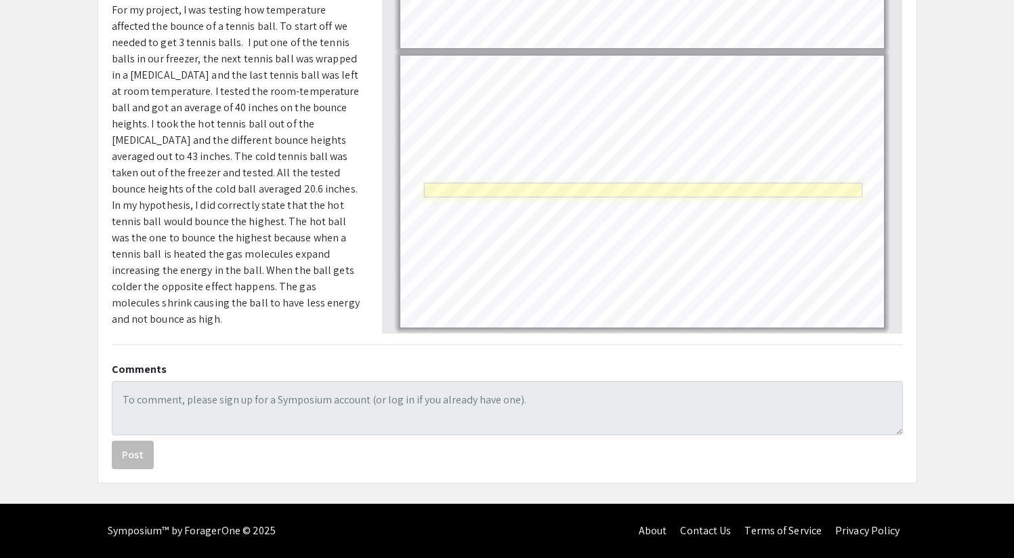
click at [568, 189] on link "Page 7" at bounding box center [642, 190] width 438 height 15
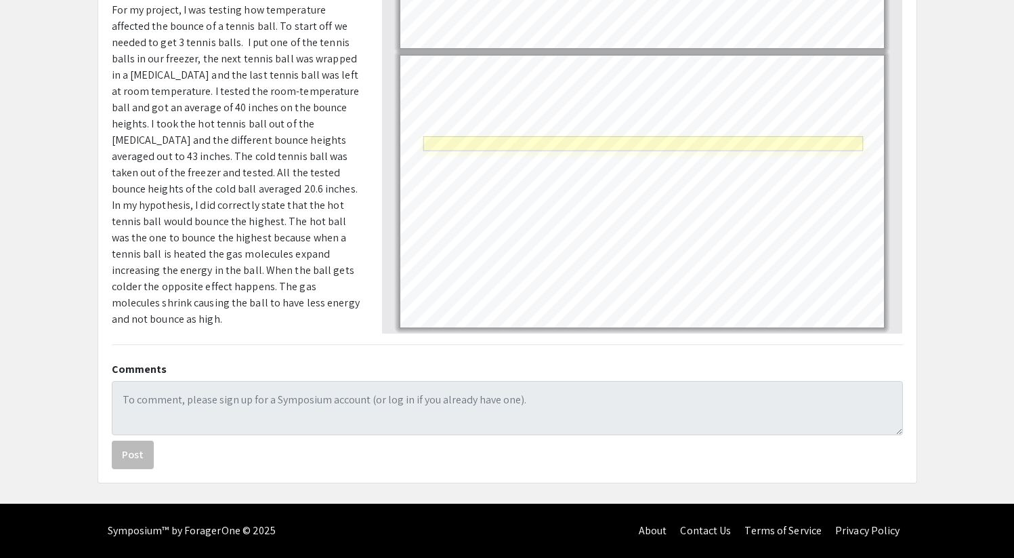
click at [558, 144] on link "Page 7" at bounding box center [643, 143] width 440 height 15
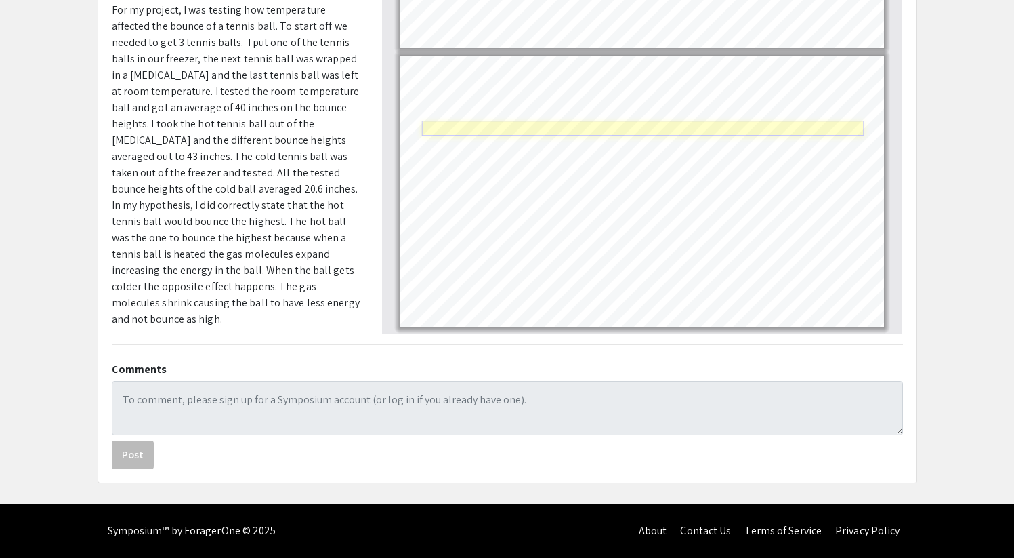
click at [474, 128] on link "Page 7" at bounding box center [643, 128] width 442 height 15
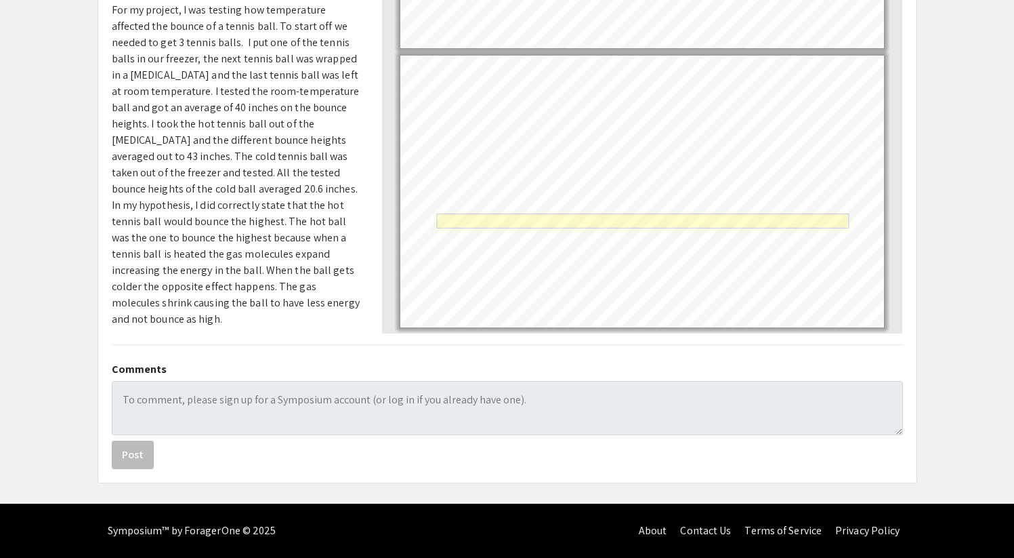
click at [560, 215] on link "Page 7" at bounding box center [643, 220] width 413 height 15
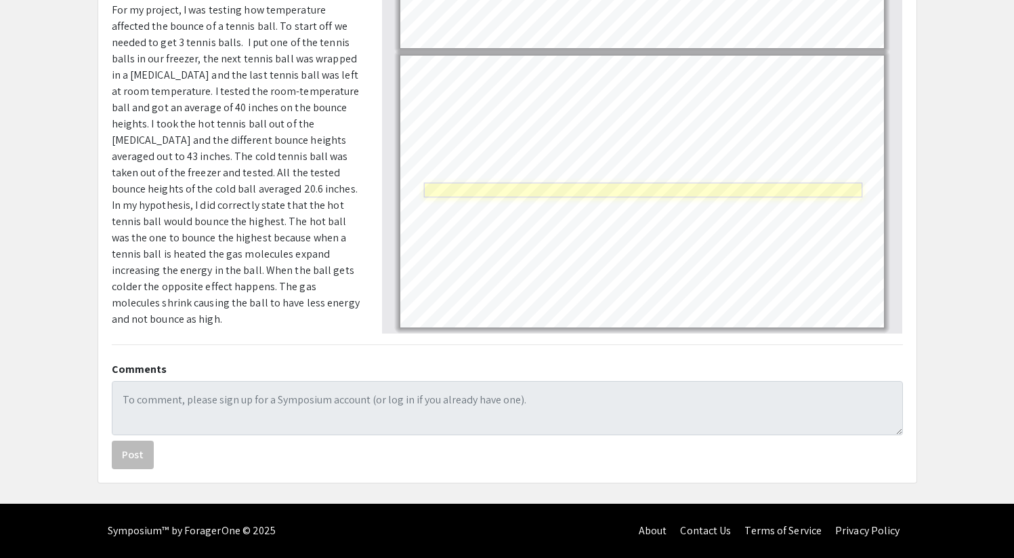
click at [558, 189] on link "Page 7" at bounding box center [642, 190] width 438 height 15
